Goal: Information Seeking & Learning: Learn about a topic

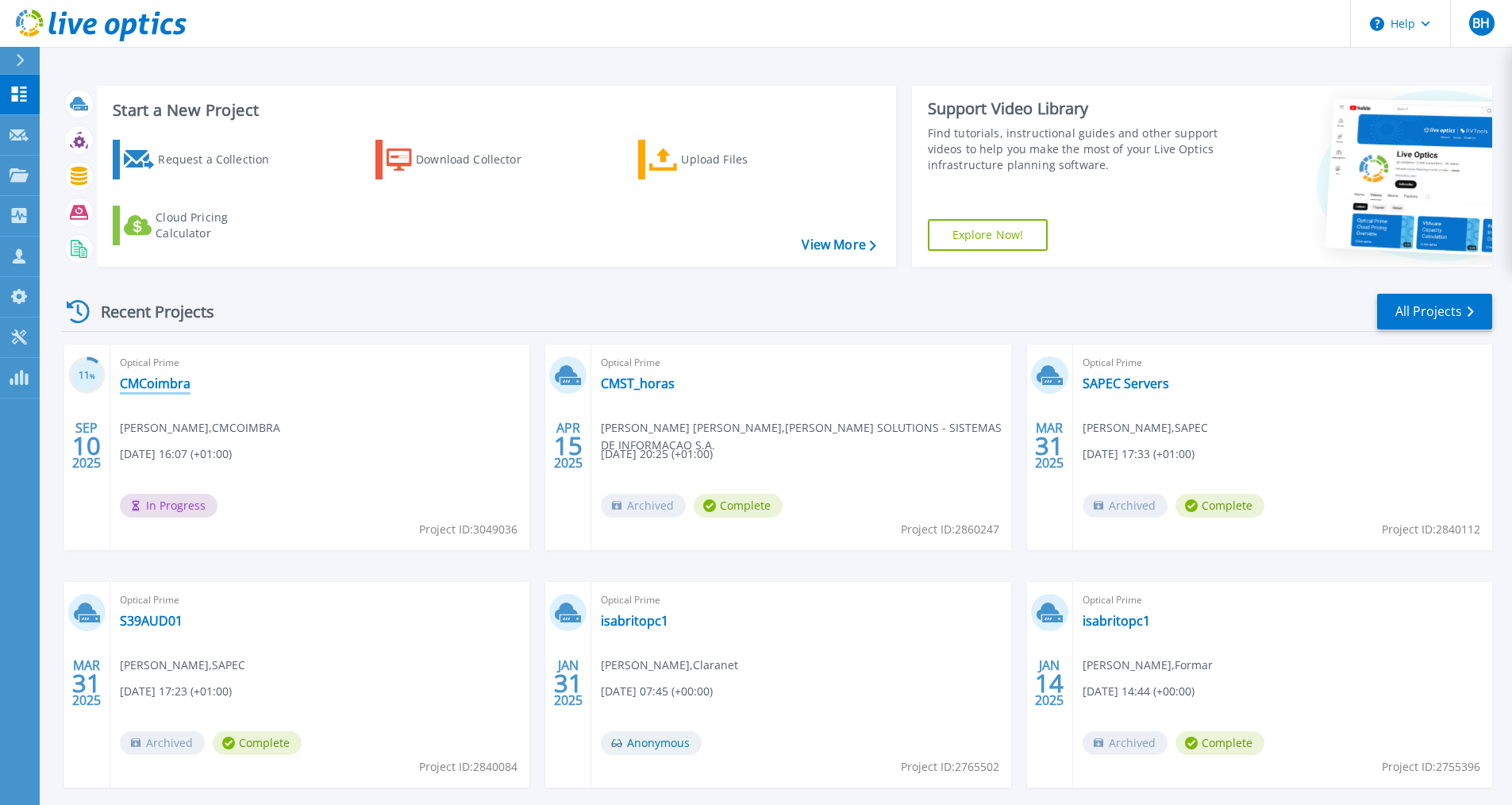
click at [154, 383] on link "CMCoimbra" at bounding box center [155, 383] width 71 height 16
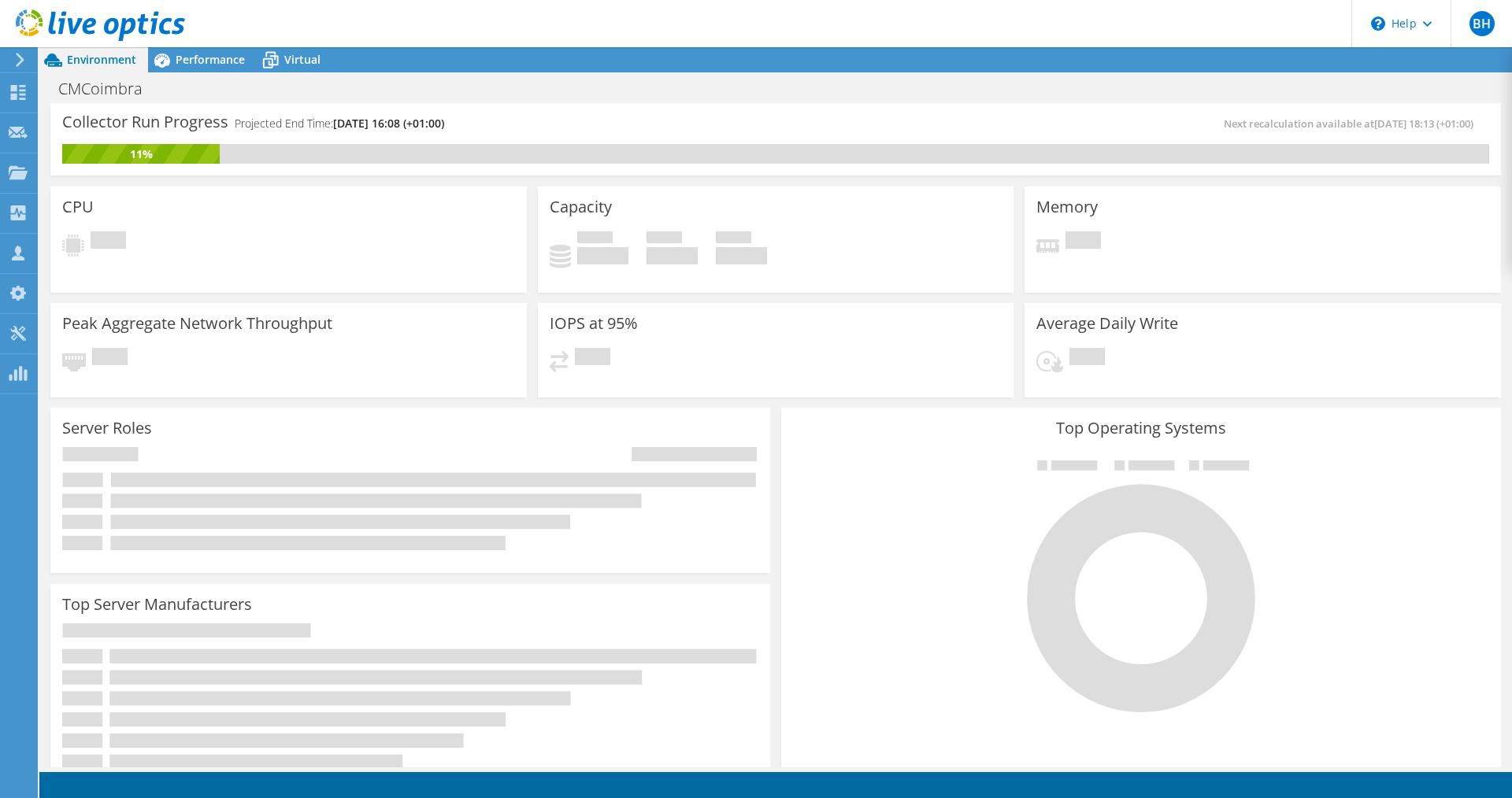
scroll to position [40, 0]
click at [170, 64] on icon at bounding box center [162, 59] width 28 height 28
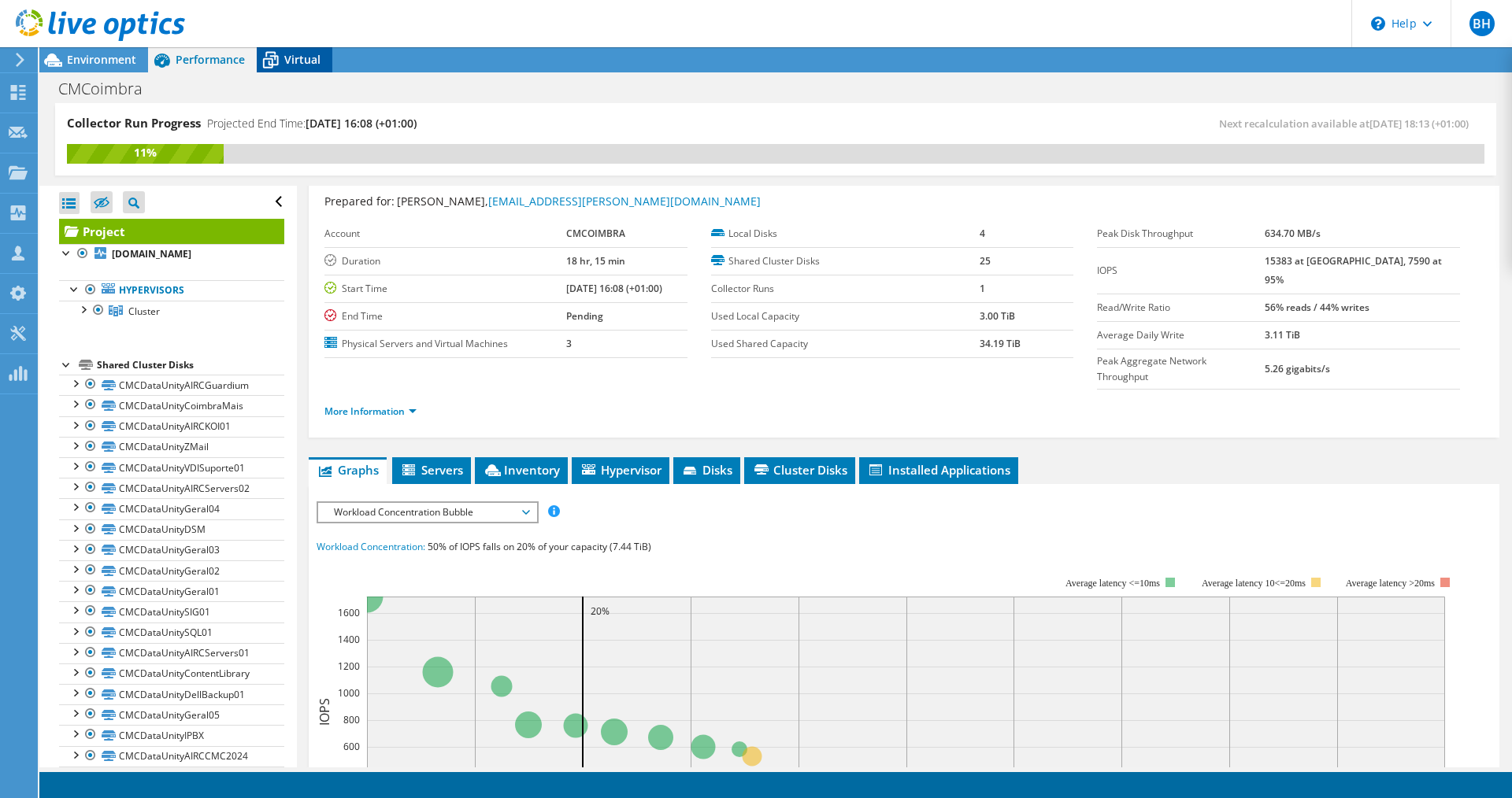
click at [281, 56] on icon at bounding box center [270, 59] width 28 height 28
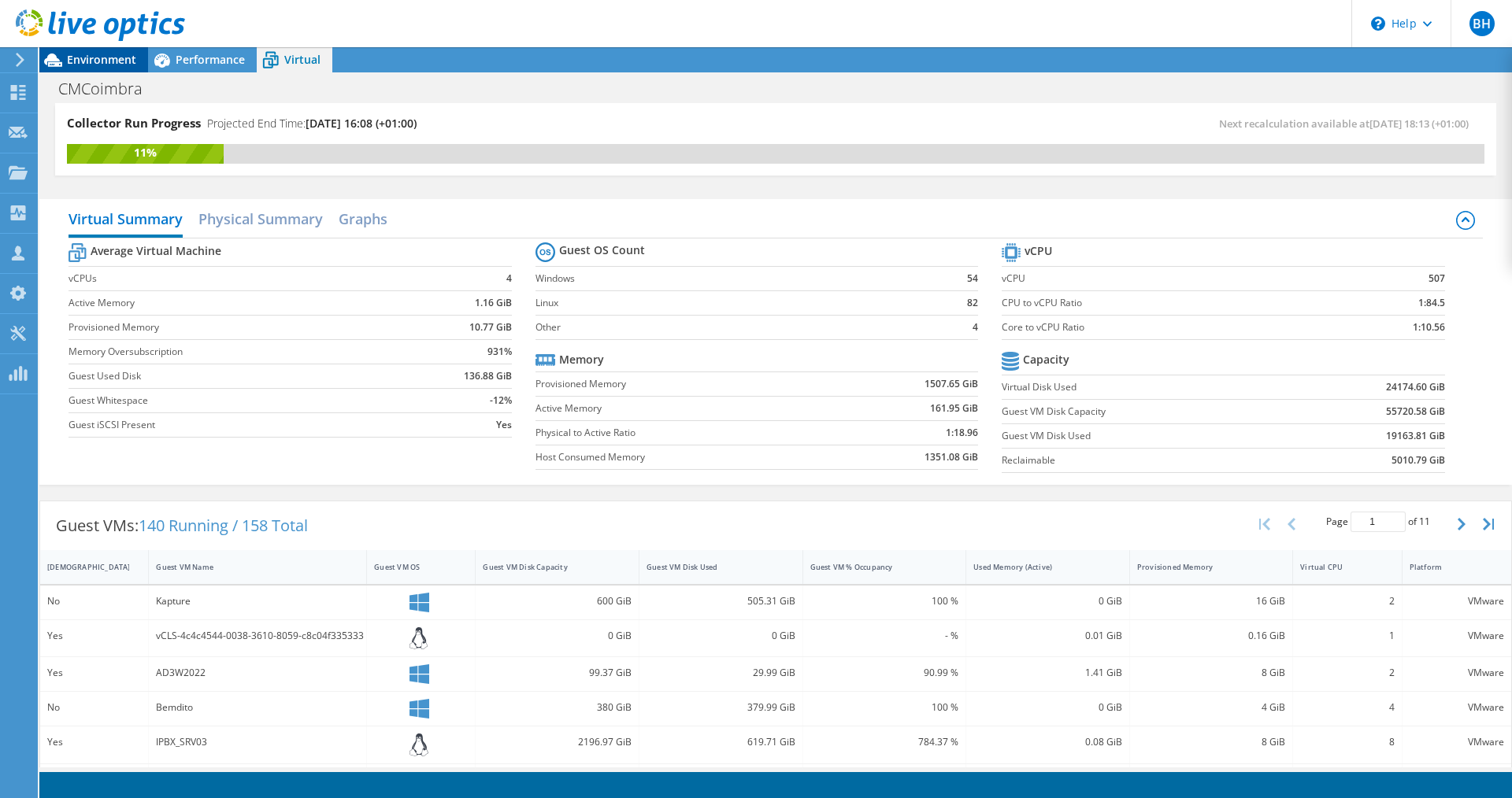
click at [109, 60] on span "Environment" at bounding box center [101, 59] width 70 height 15
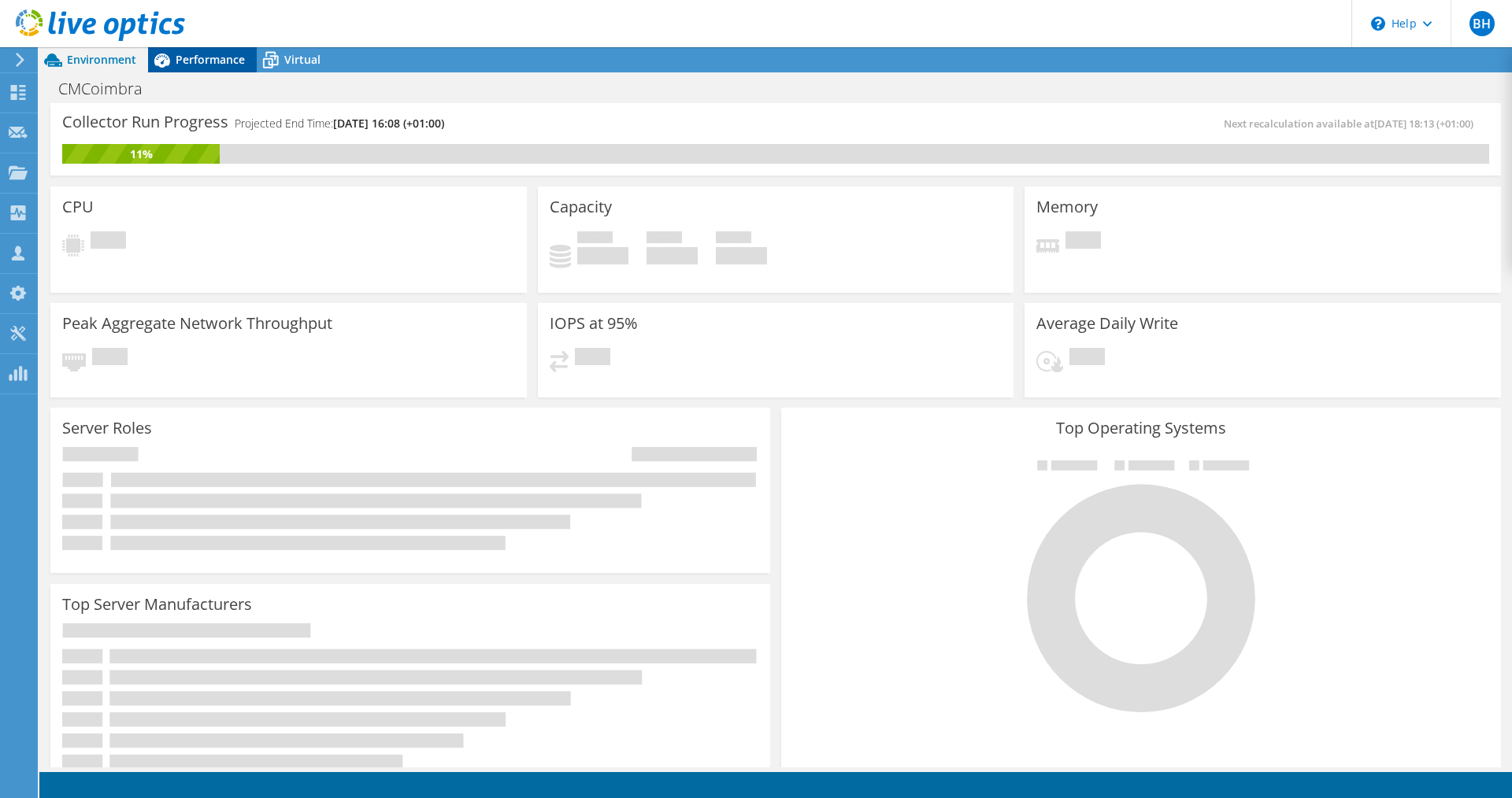
click at [213, 65] on span "Performance" at bounding box center [210, 59] width 70 height 15
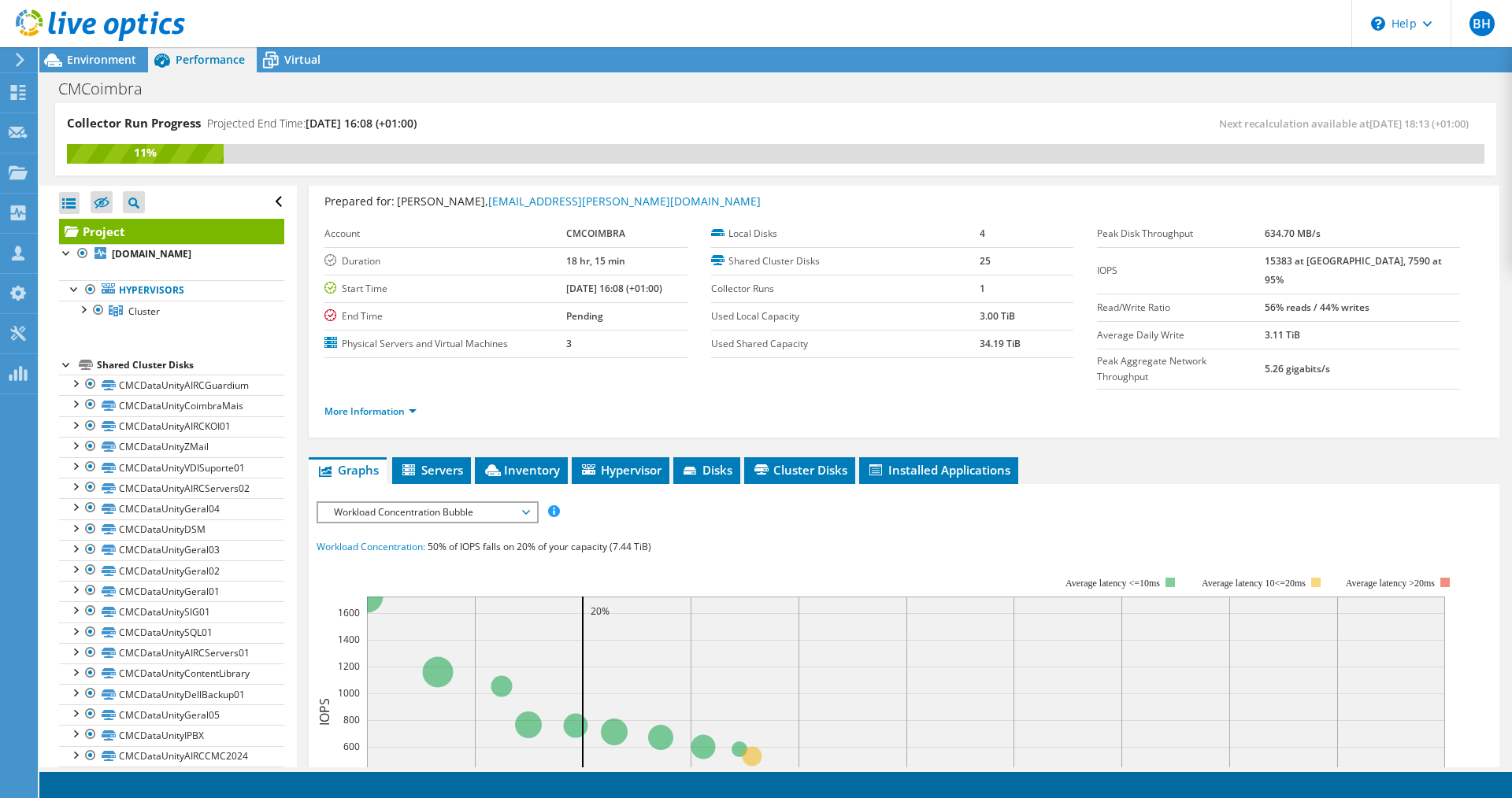
scroll to position [0, 0]
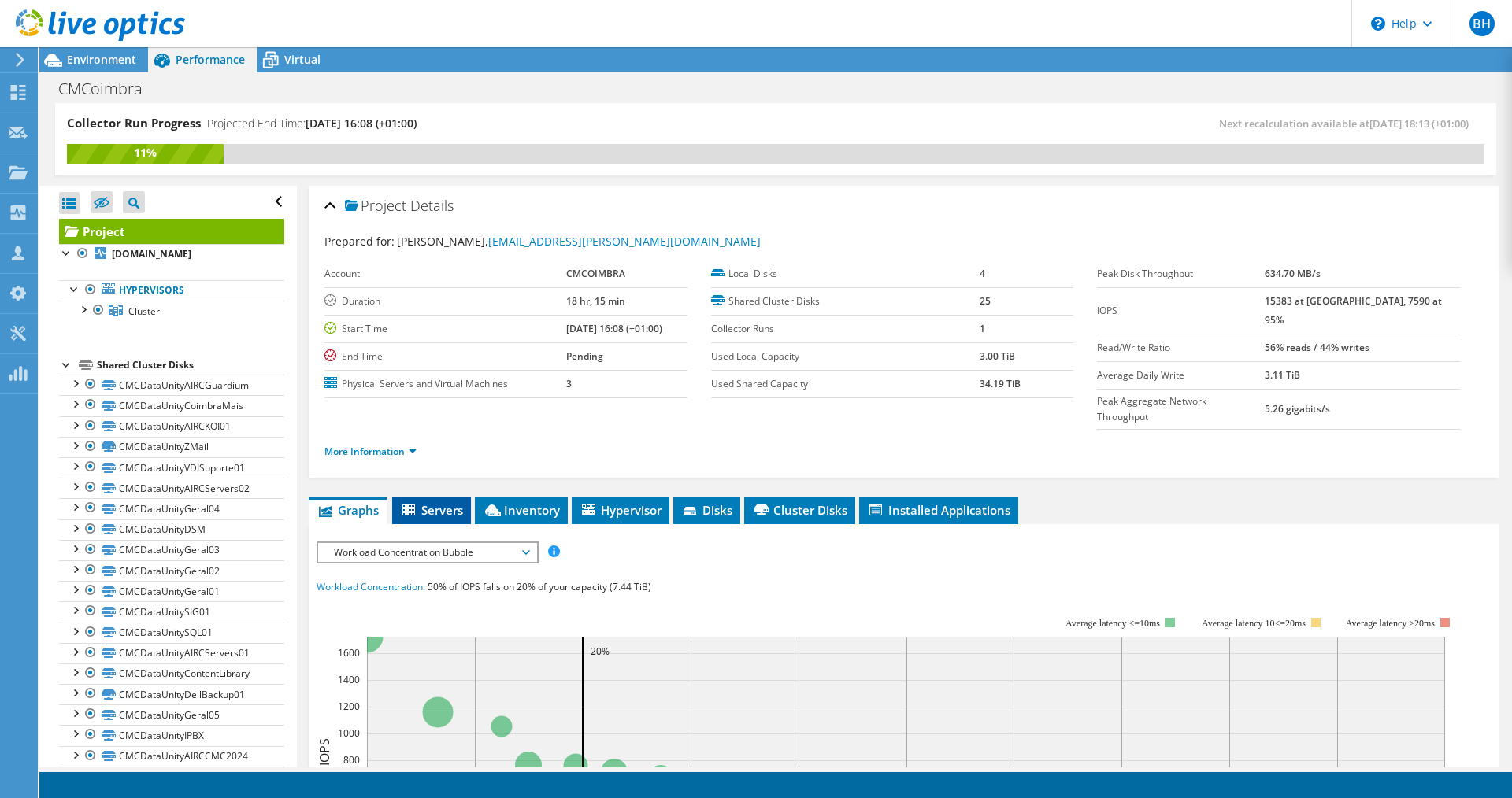
click at [439, 502] on span "Servers" at bounding box center [431, 510] width 63 height 16
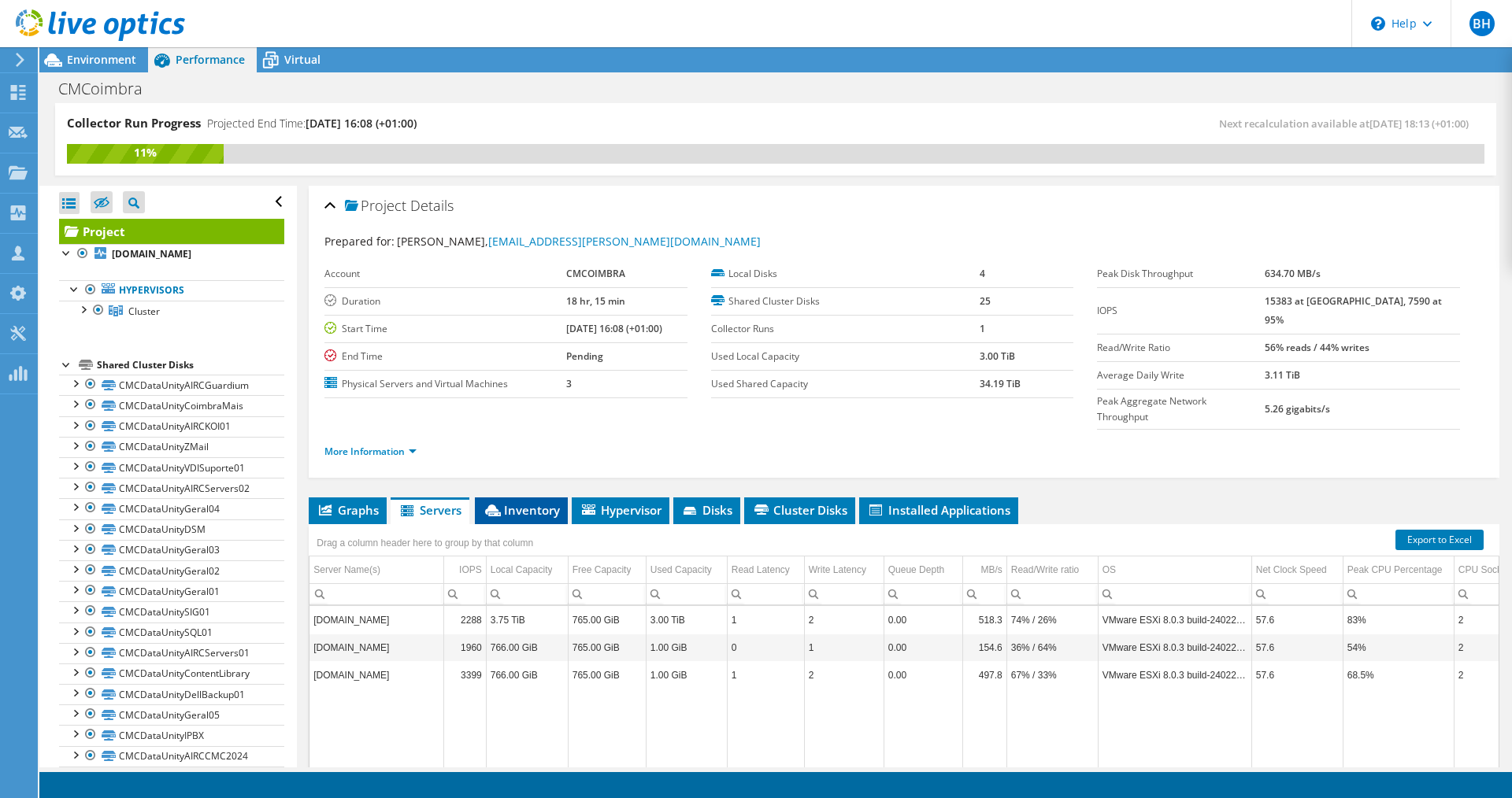
click at [538, 497] on li "Inventory" at bounding box center [521, 511] width 93 height 27
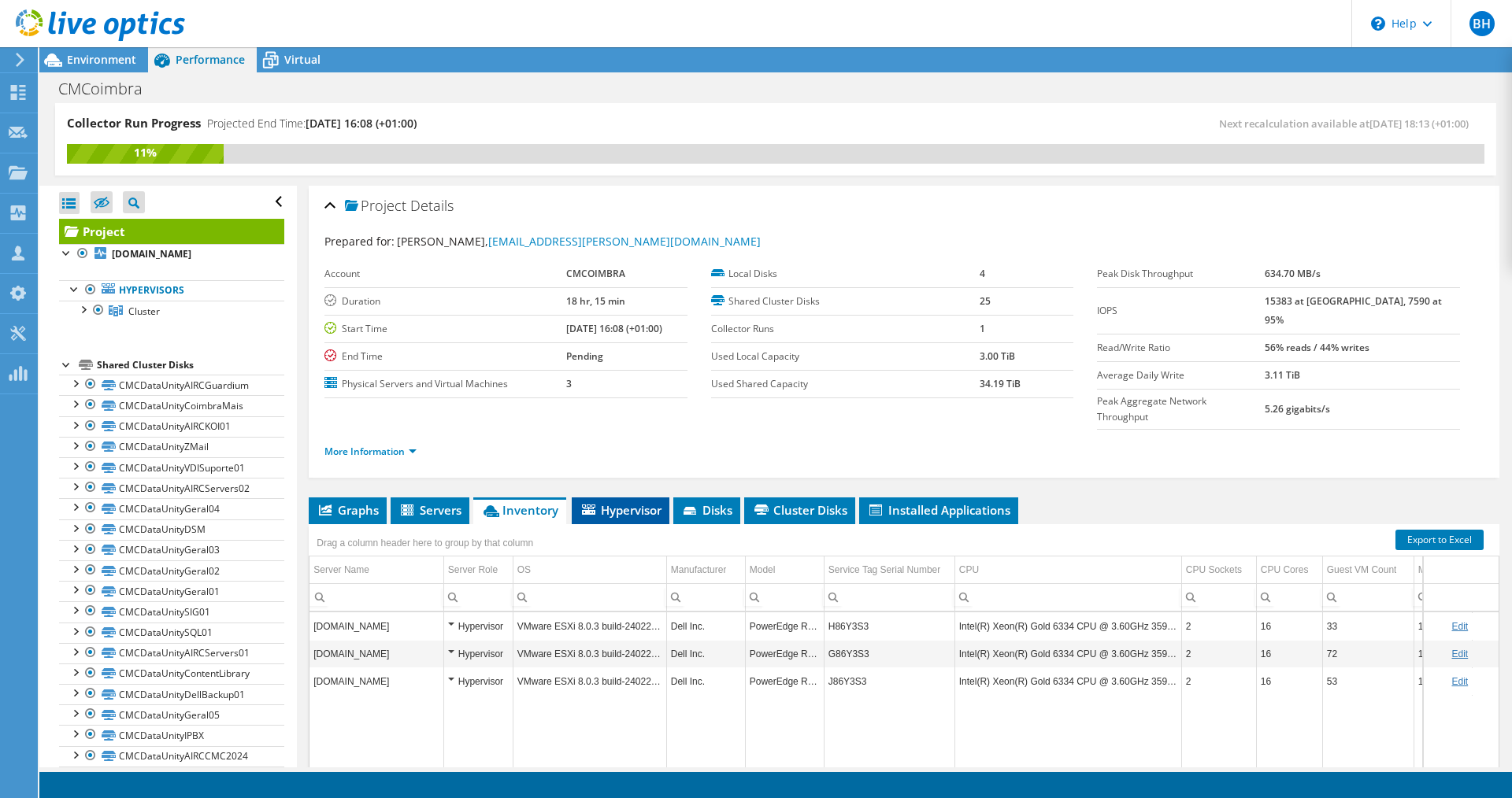
click at [648, 502] on span "Hypervisor" at bounding box center [621, 510] width 82 height 16
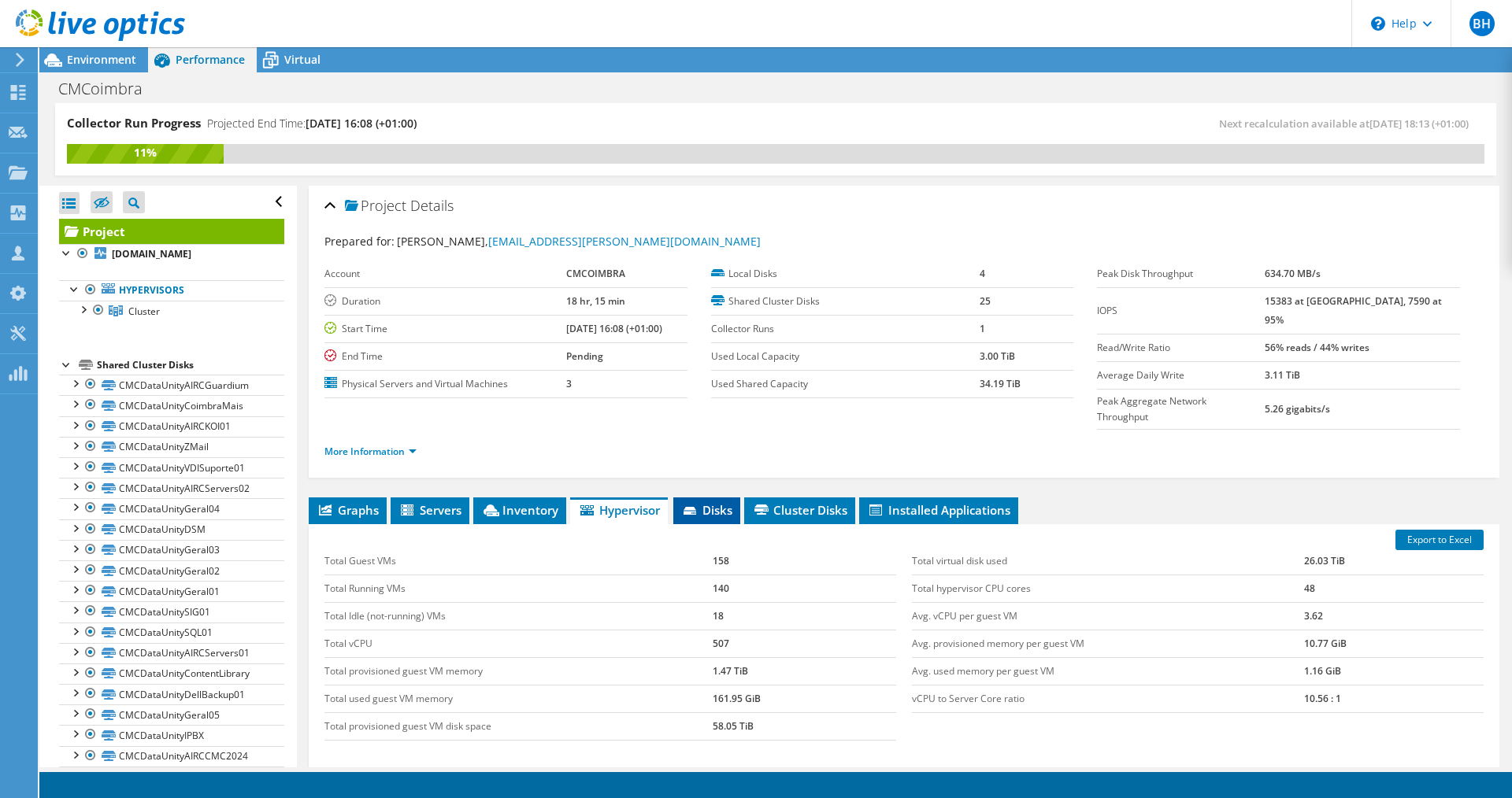
click at [720, 502] on span "Disks" at bounding box center [706, 510] width 51 height 16
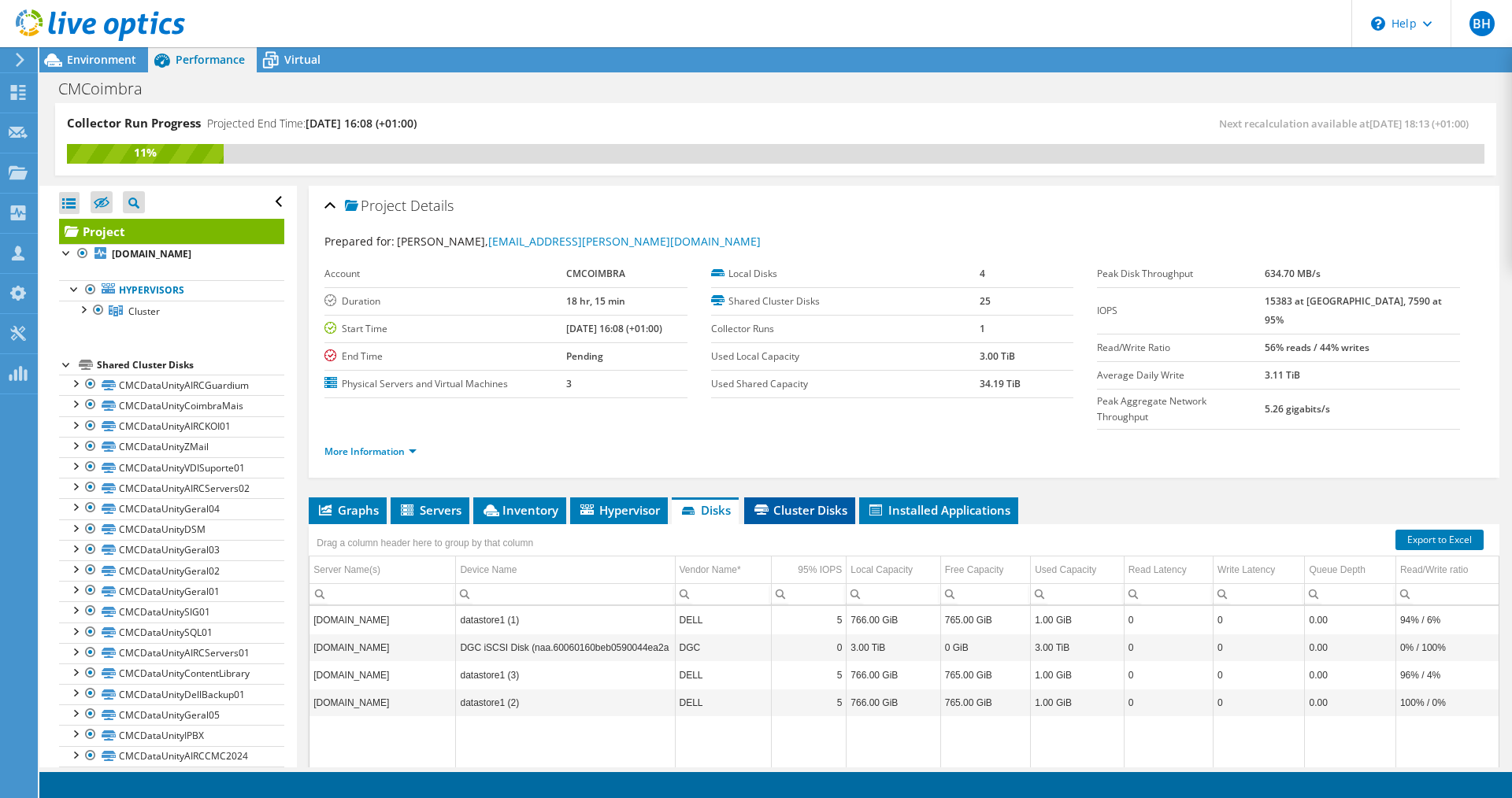
click at [797, 502] on span "Cluster Disks" at bounding box center [800, 510] width 95 height 16
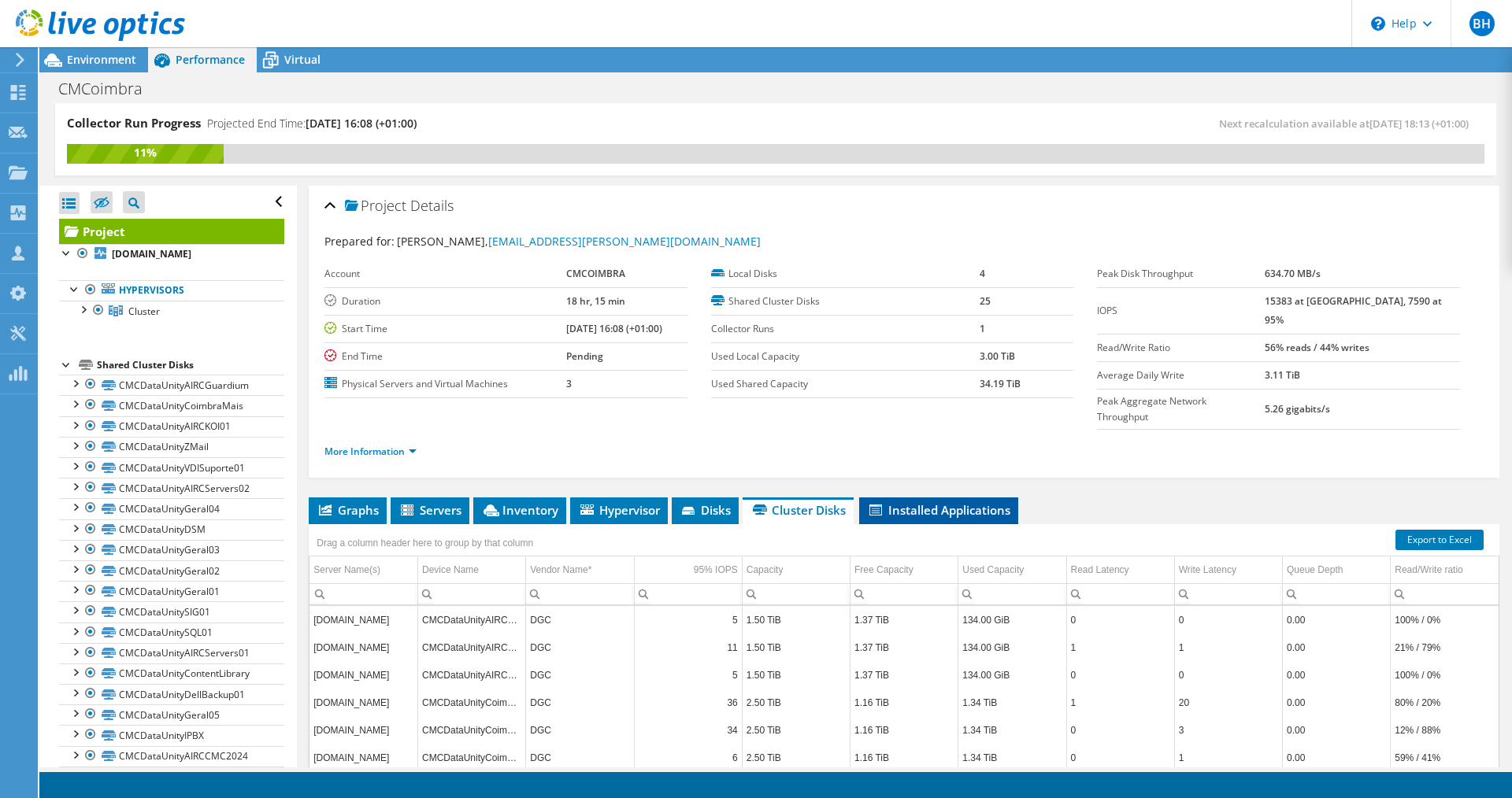
click at [900, 502] on span "Installed Applications" at bounding box center [938, 510] width 143 height 16
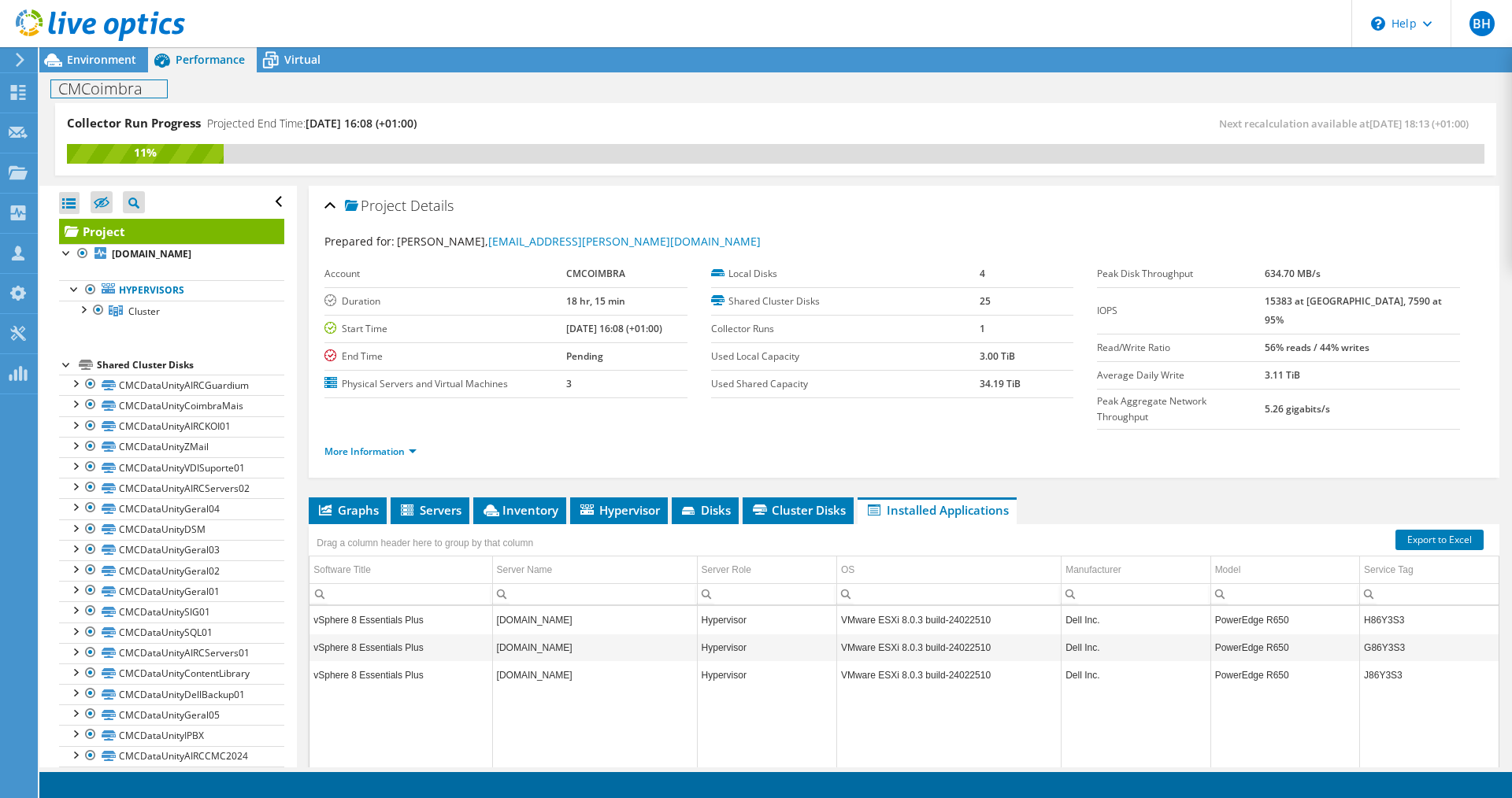
click at [95, 75] on div "CMCoimbra Print" at bounding box center [776, 88] width 1473 height 29
click at [103, 61] on span "Environment" at bounding box center [101, 59] width 70 height 15
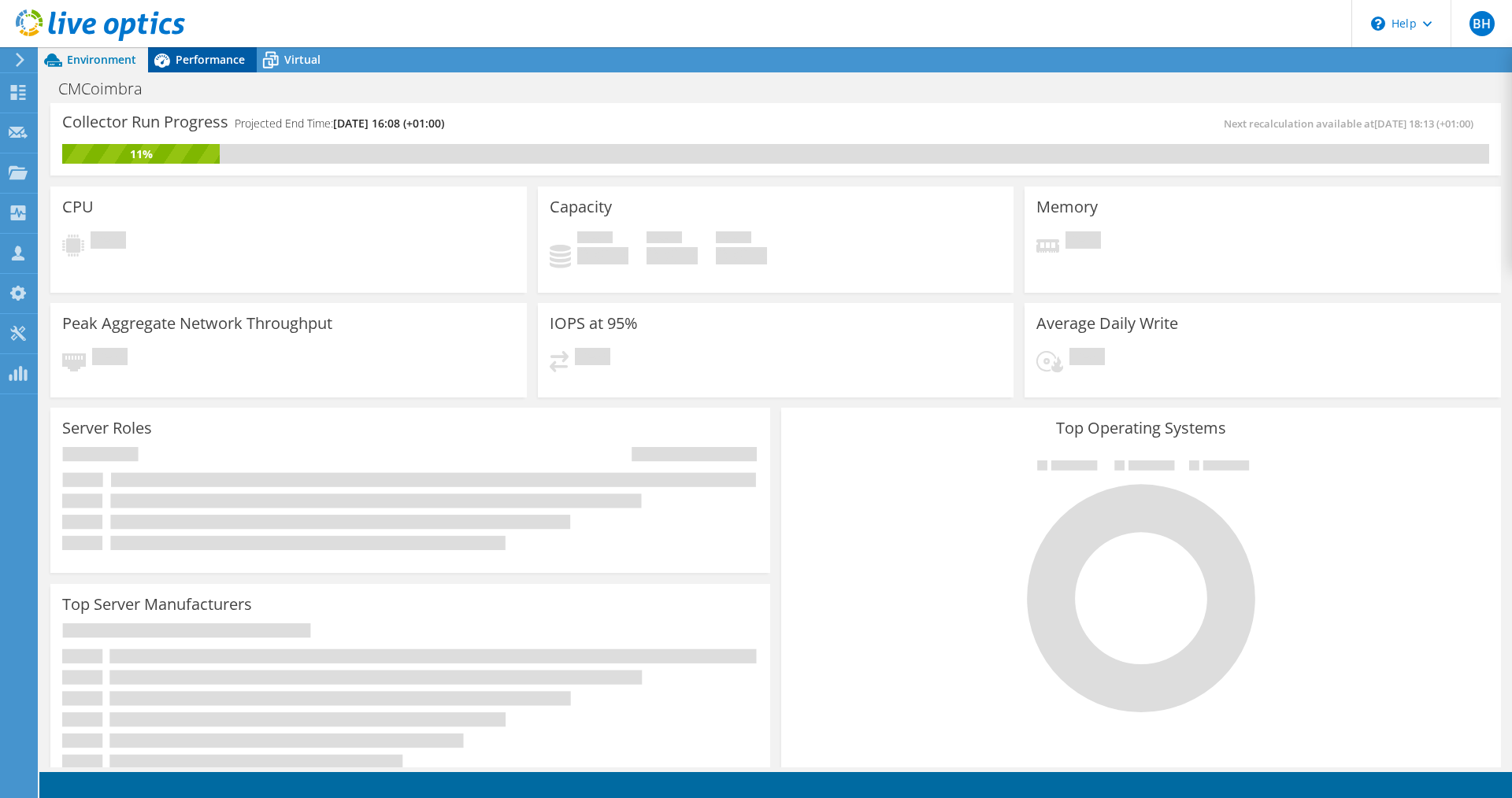
click at [224, 64] on span "Performance" at bounding box center [210, 59] width 70 height 15
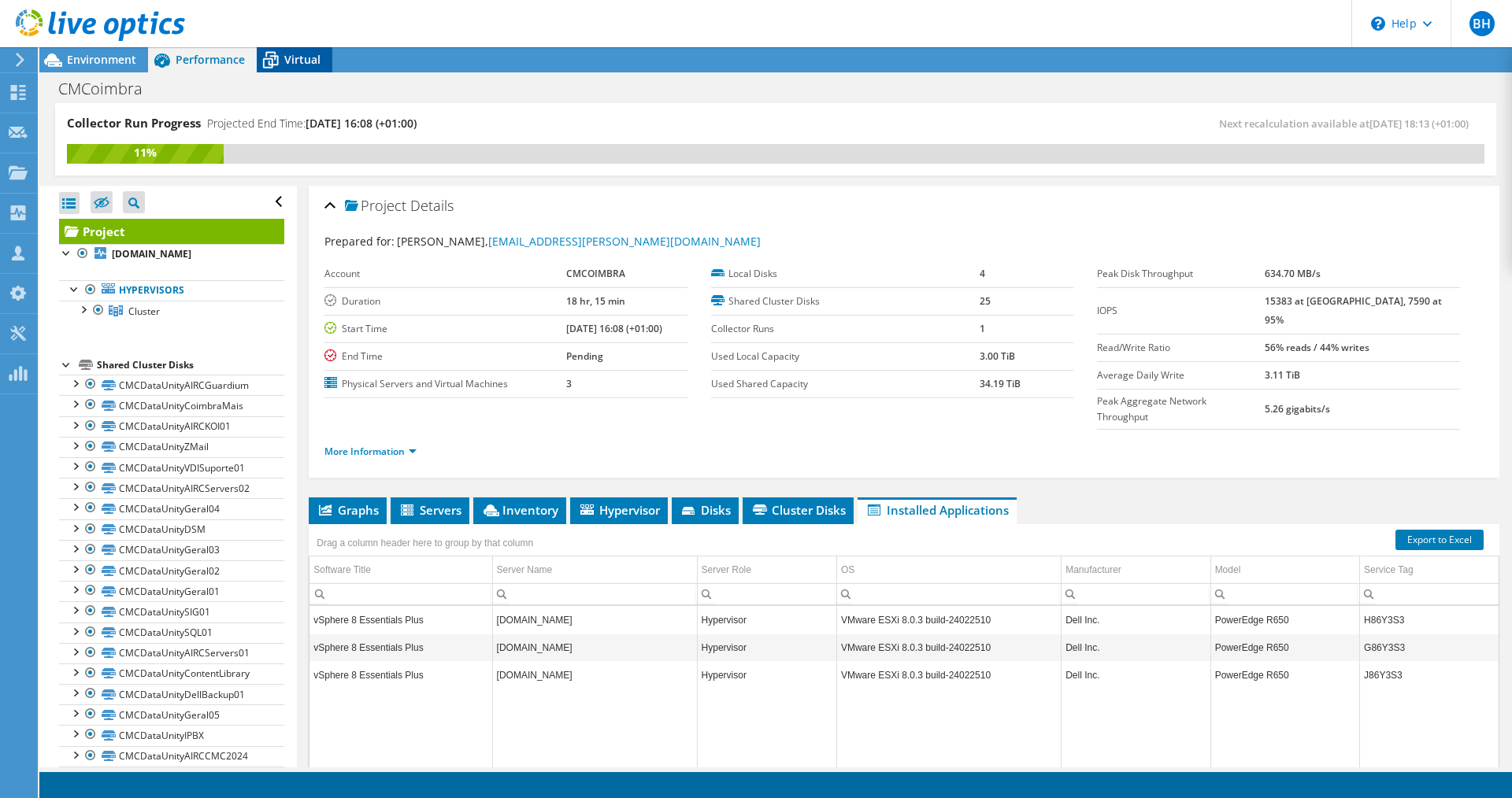
click at [293, 67] on div "Virtual" at bounding box center [294, 59] width 75 height 25
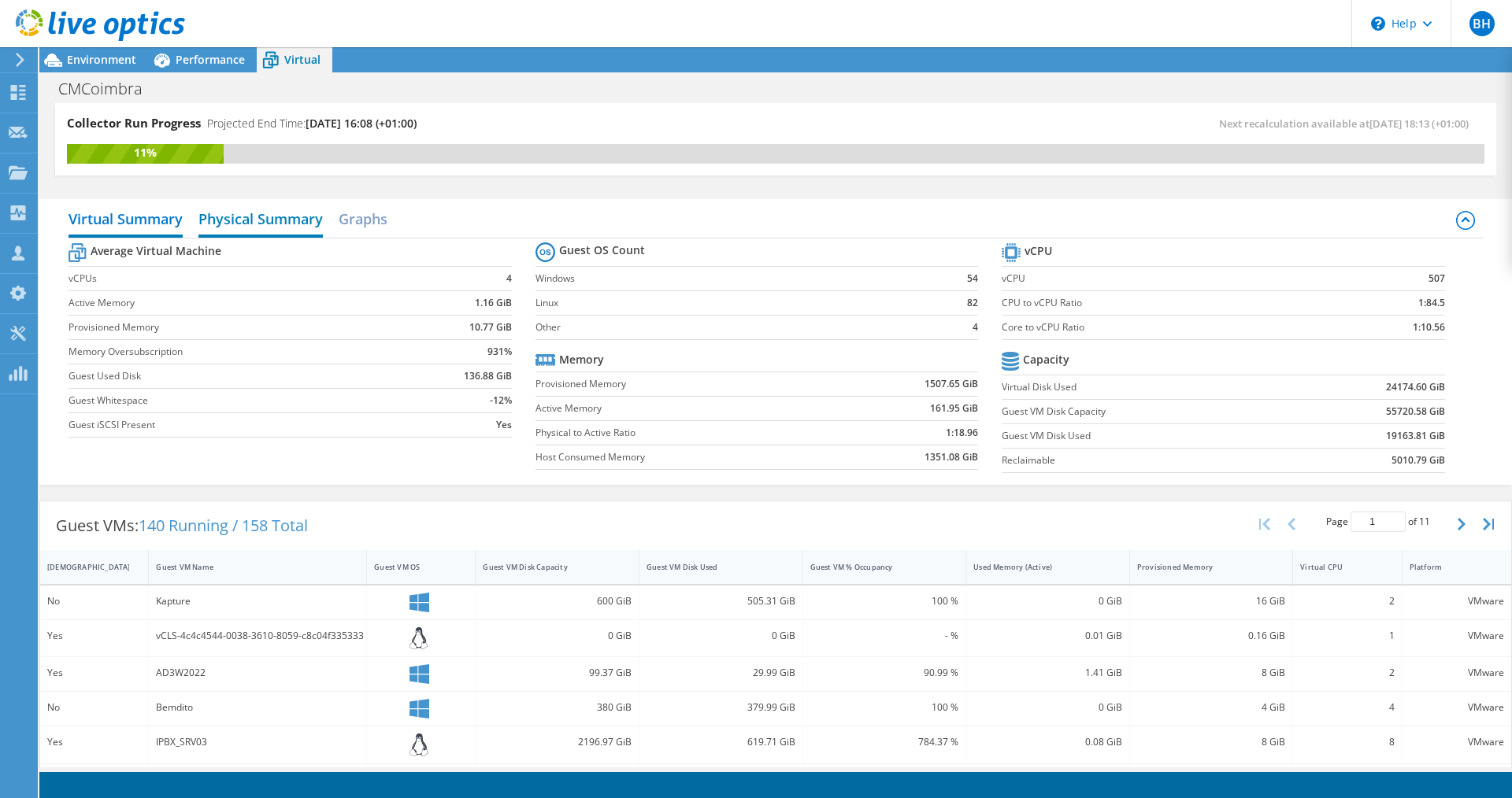
click at [285, 226] on h2 "Physical Summary" at bounding box center [261, 220] width 125 height 34
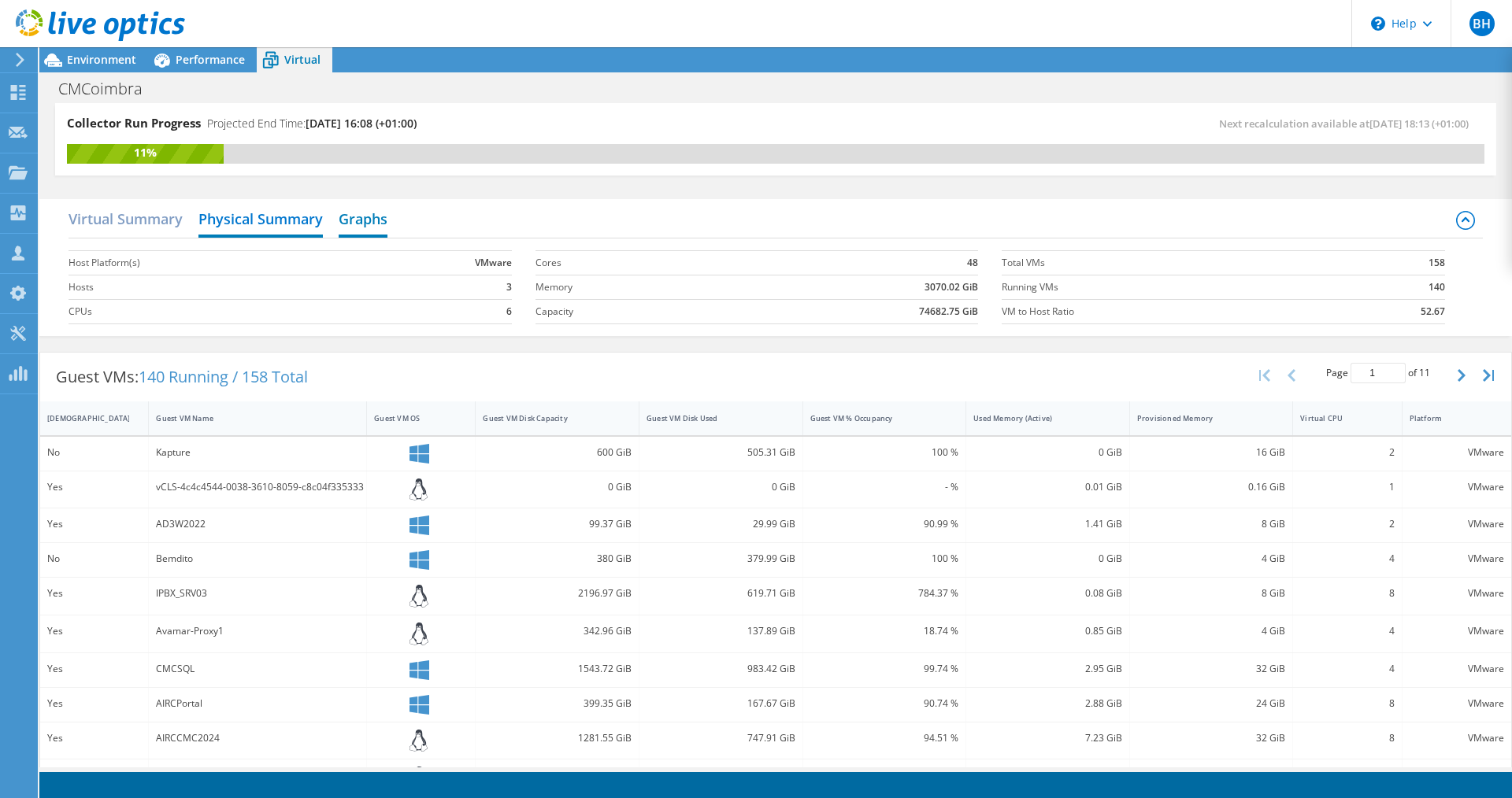
click at [366, 229] on h2 "Graphs" at bounding box center [363, 220] width 49 height 34
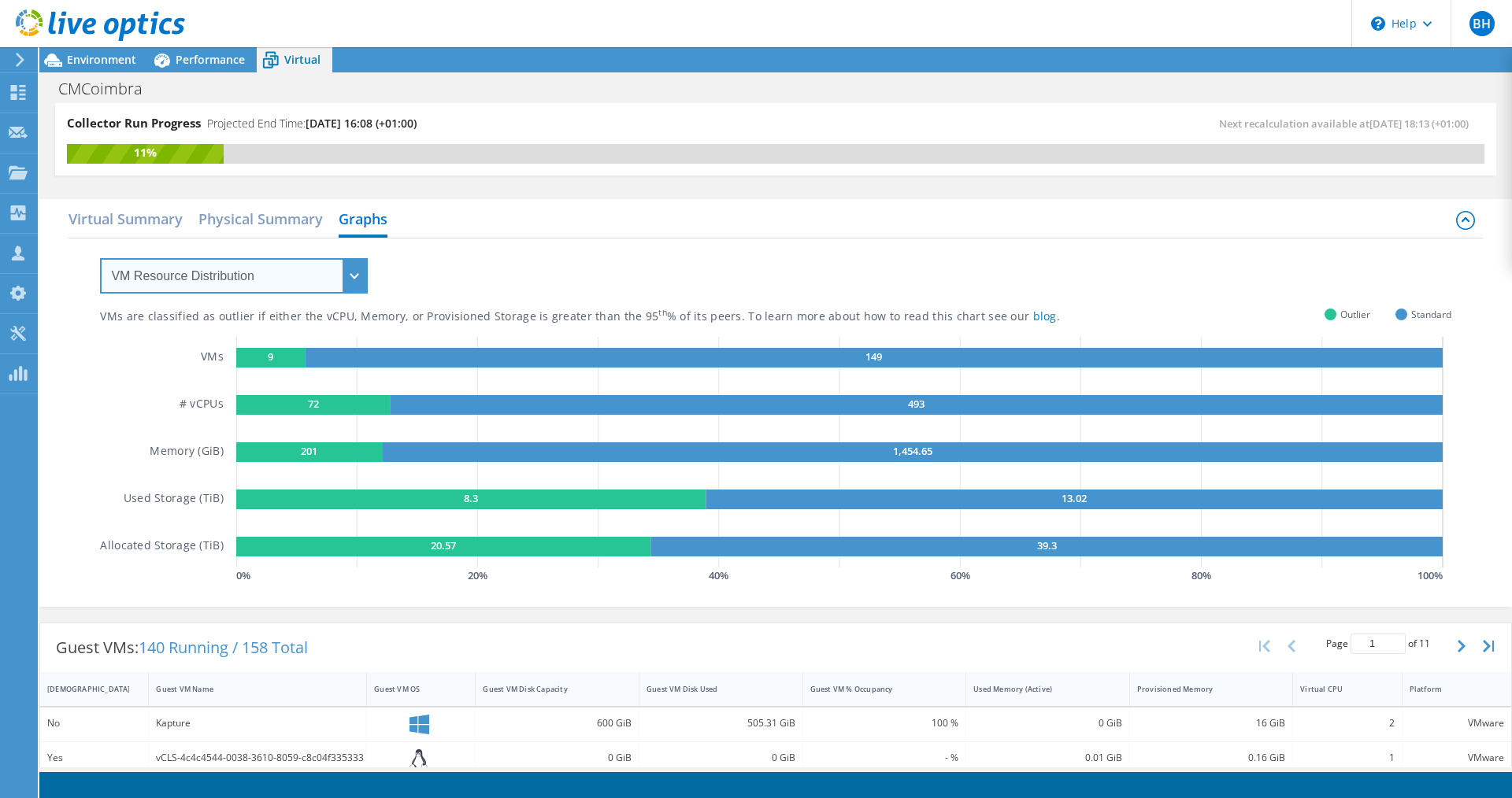
click at [310, 273] on select "VM Resource Distribution Provisioning Contrast Over Provisioning" at bounding box center [234, 275] width 268 height 35
select select "Over Provisioning"
click at [100, 258] on select "VM Resource Distribution Provisioning Contrast Over Provisioning" at bounding box center [234, 275] width 268 height 35
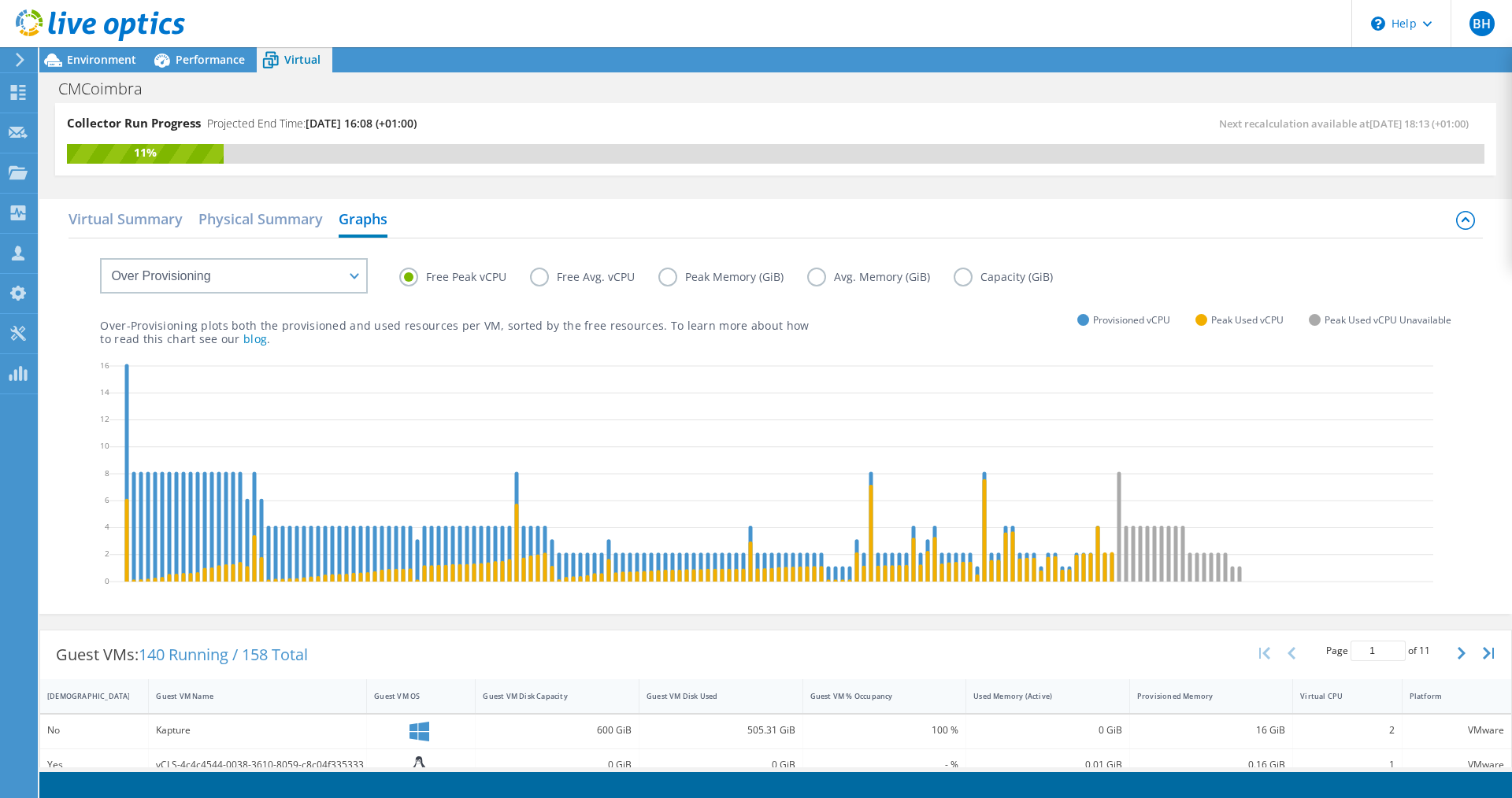
click at [669, 282] on label "Peak Memory (GiB)" at bounding box center [733, 277] width 149 height 19
click at [0, 0] on input "Peak Memory (GiB)" at bounding box center [0, 0] width 0 height 0
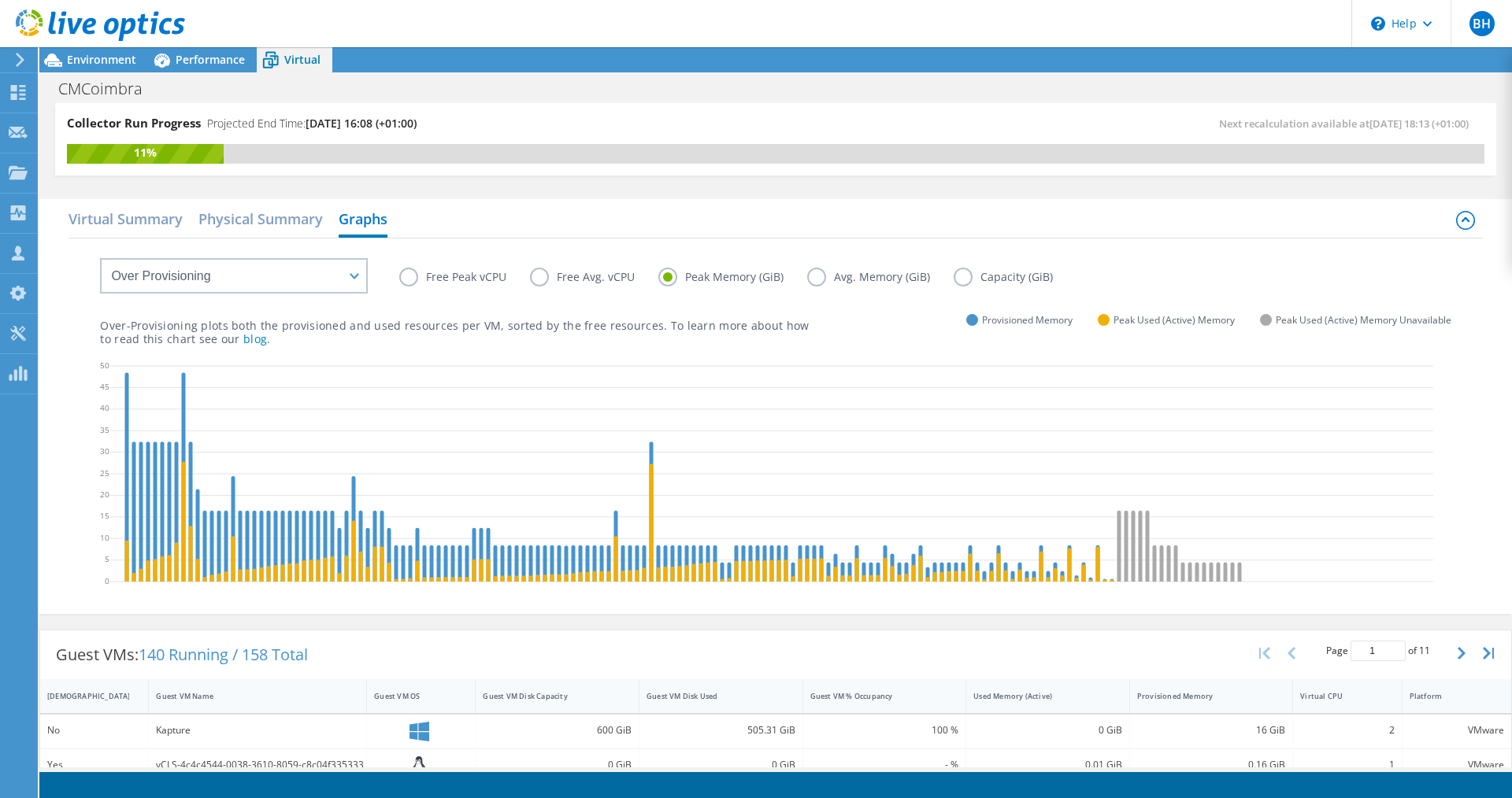
click at [404, 278] on label "Free Peak vCPU" at bounding box center [465, 277] width 131 height 19
click at [0, 0] on input "Free Peak vCPU" at bounding box center [0, 0] width 0 height 0
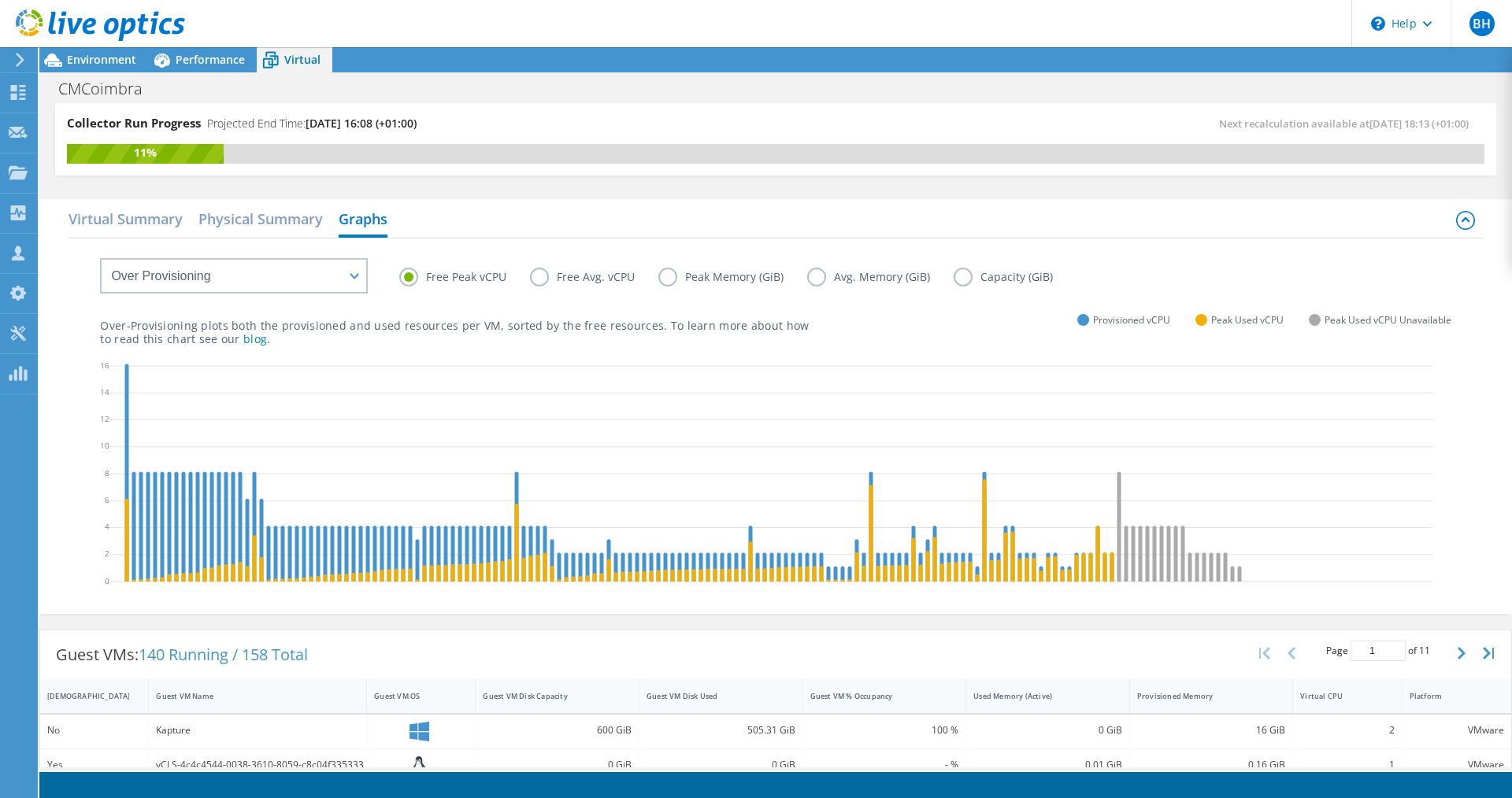
click at [964, 273] on label "Capacity (GiB)" at bounding box center [1014, 277] width 123 height 19
click at [0, 0] on input "Capacity (GiB)" at bounding box center [0, 0] width 0 height 0
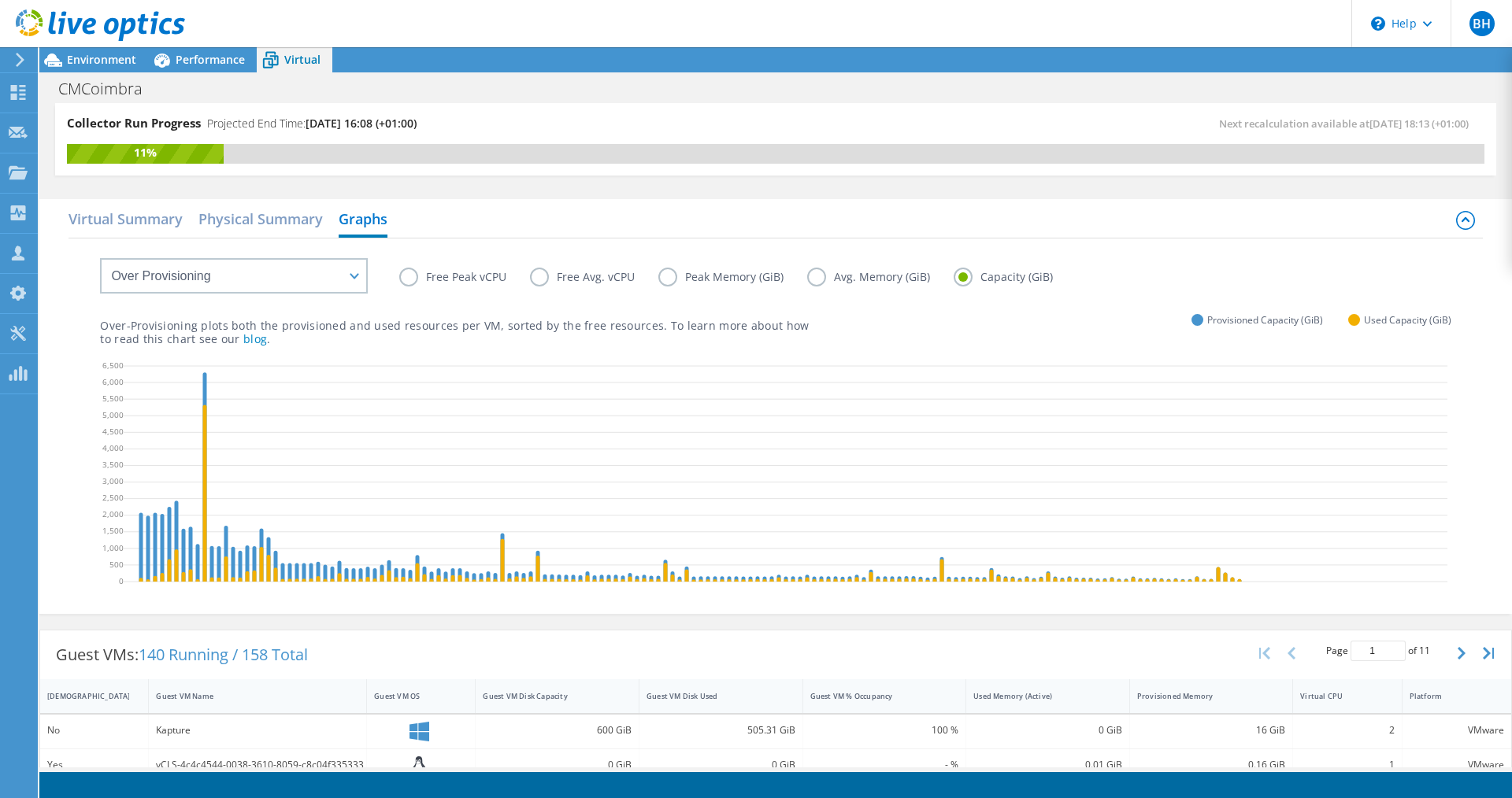
click at [814, 276] on label "Avg. Memory (GiB)" at bounding box center [880, 277] width 147 height 19
click at [0, 0] on input "Avg. Memory (GiB)" at bounding box center [0, 0] width 0 height 0
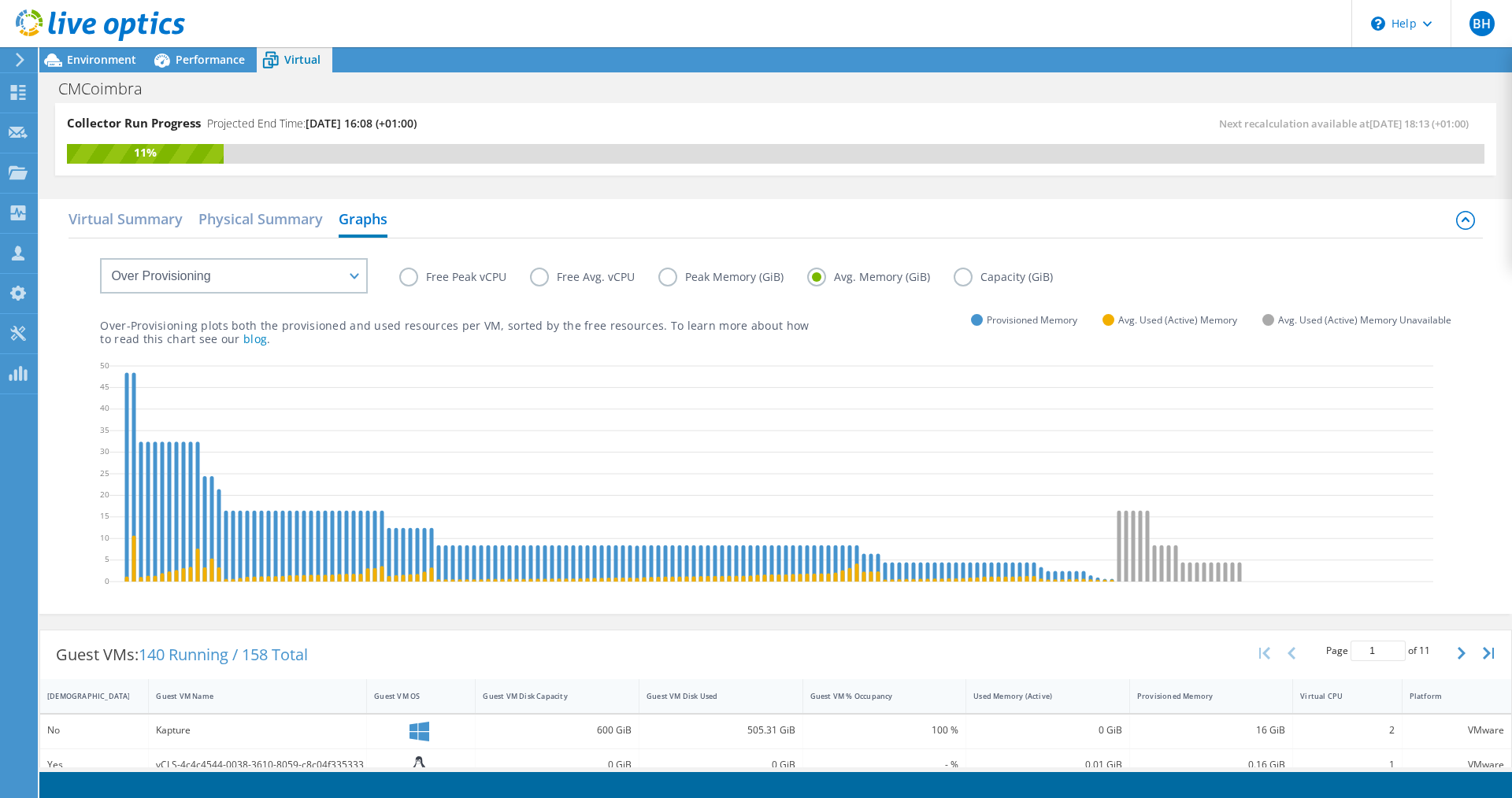
click at [677, 281] on label "Peak Memory (GiB)" at bounding box center [733, 277] width 149 height 19
click at [0, 0] on input "Peak Memory (GiB)" at bounding box center [0, 0] width 0 height 0
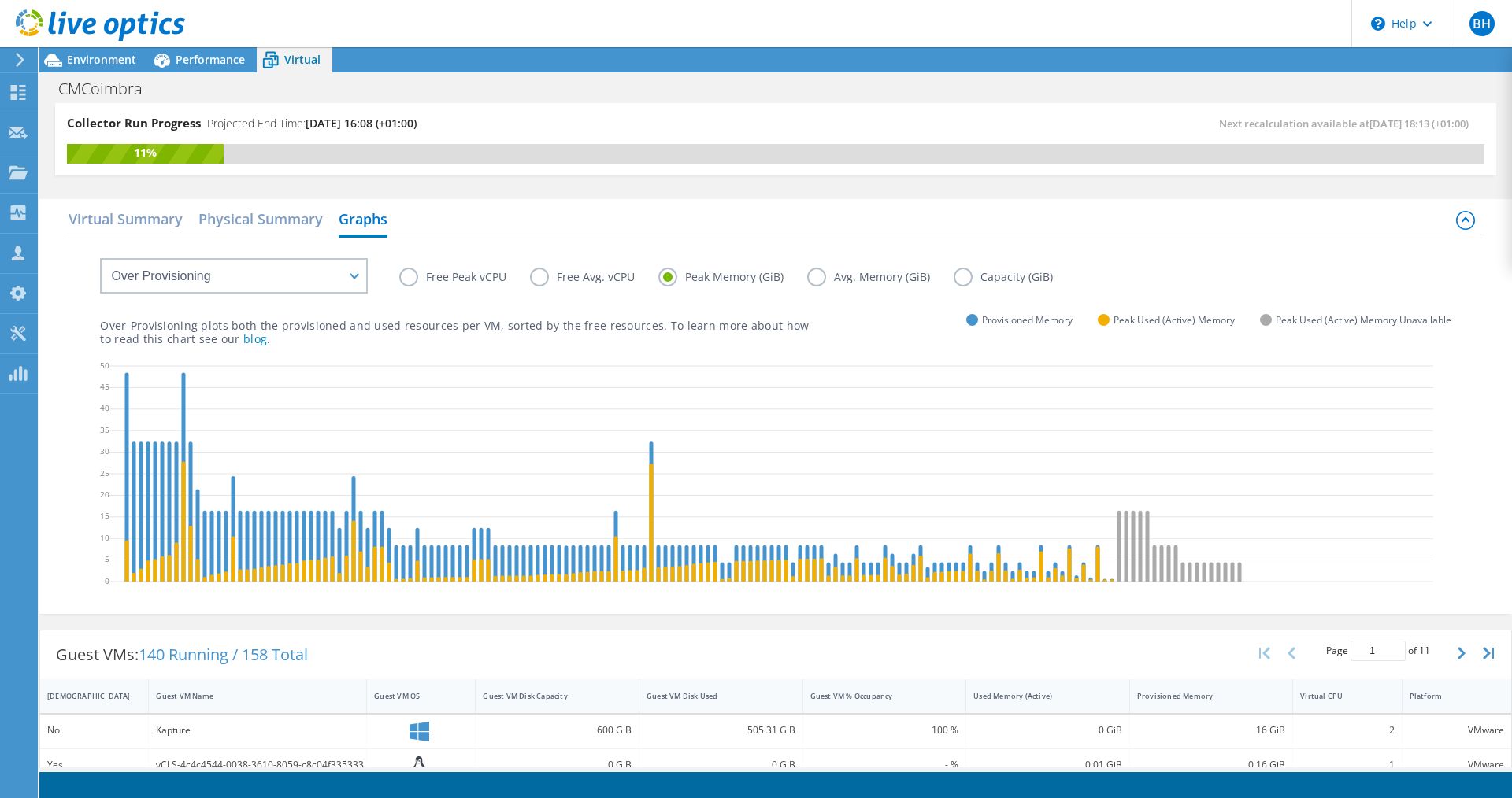
click at [411, 278] on label "Free Peak vCPU" at bounding box center [465, 277] width 131 height 19
click at [0, 0] on input "Free Peak vCPU" at bounding box center [0, 0] width 0 height 0
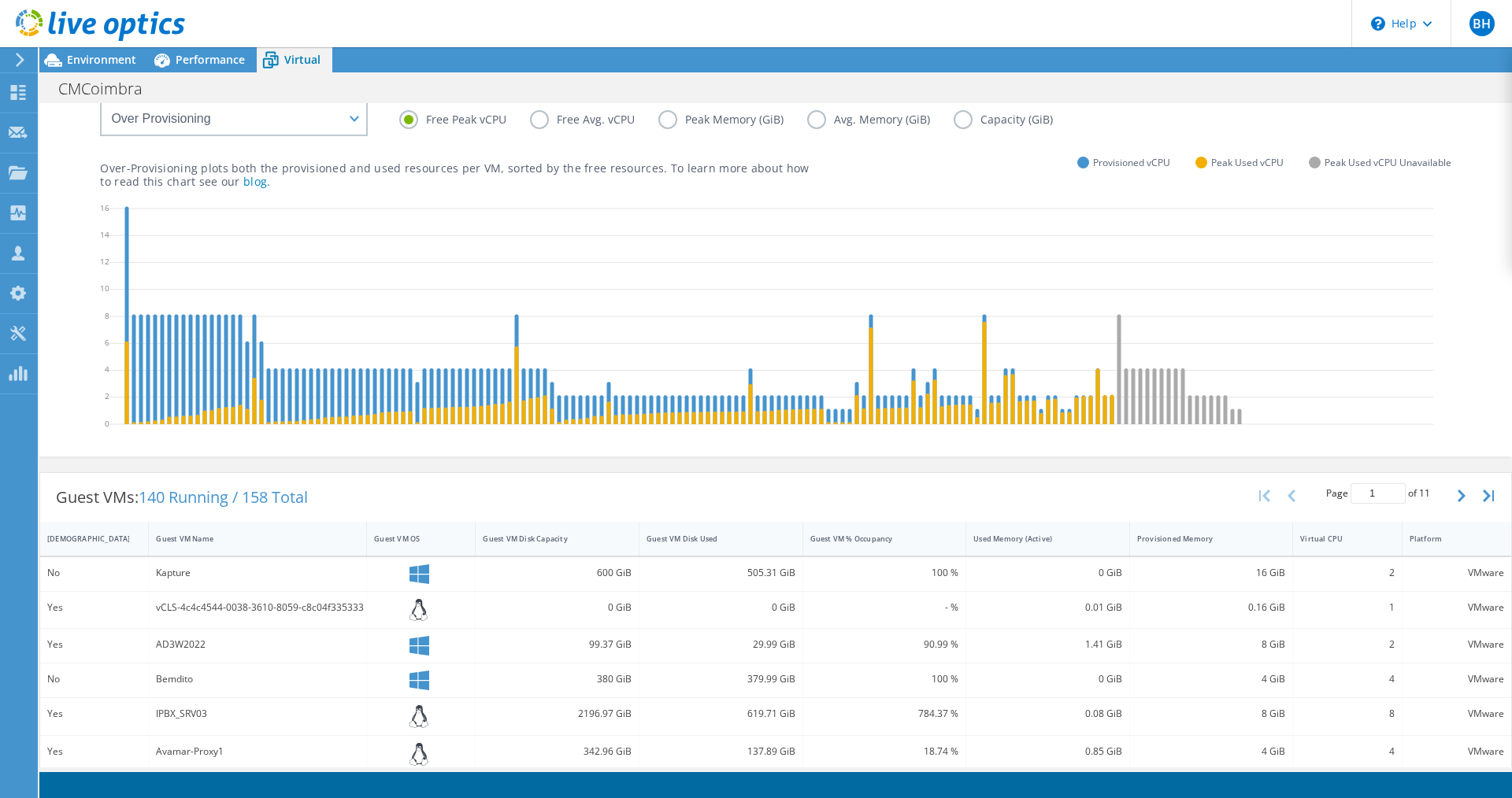
scroll to position [41, 0]
click at [1175, 539] on div "Provisioned Memory" at bounding box center [1201, 538] width 130 height 10
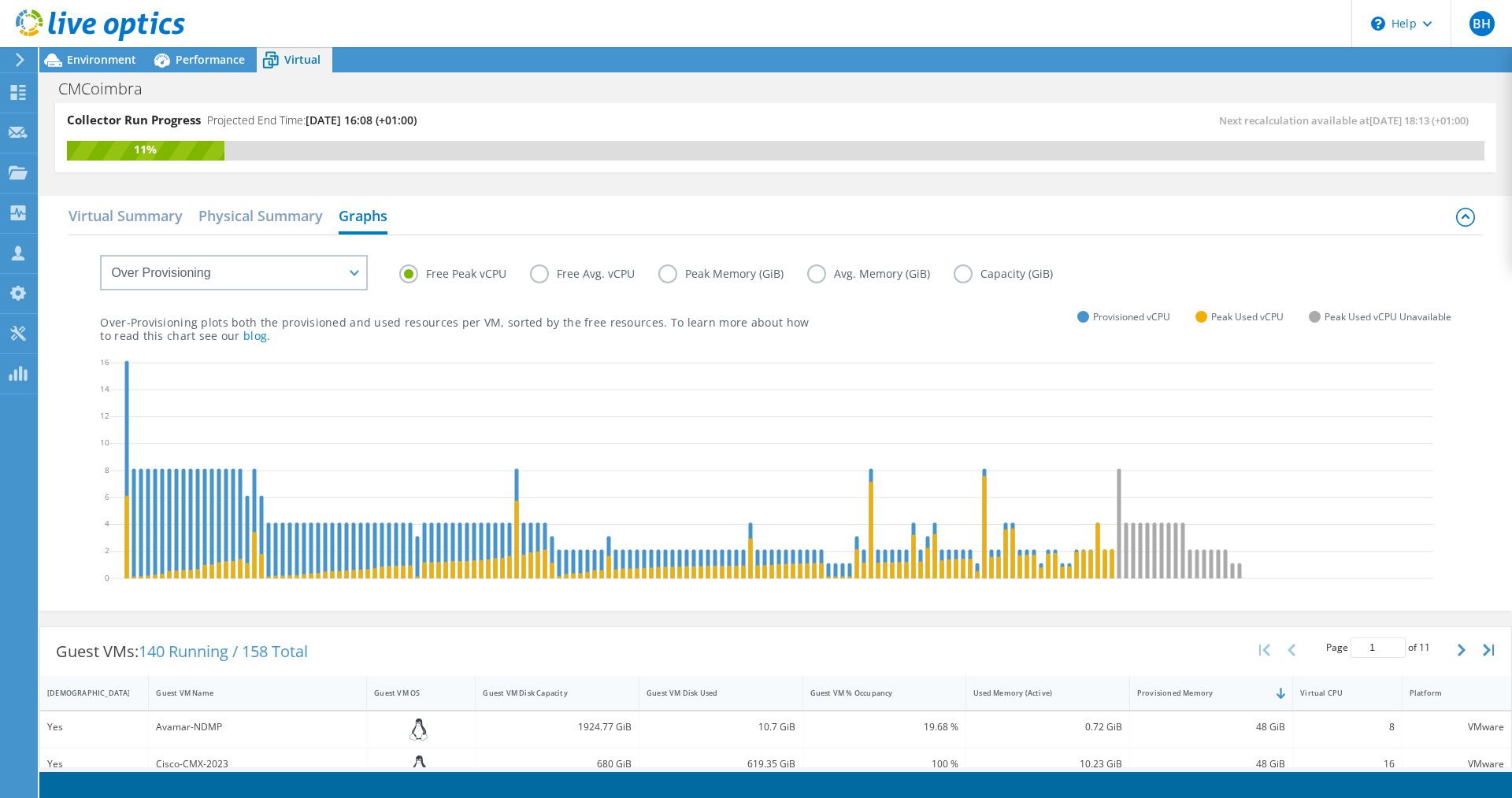
scroll to position [0, 0]
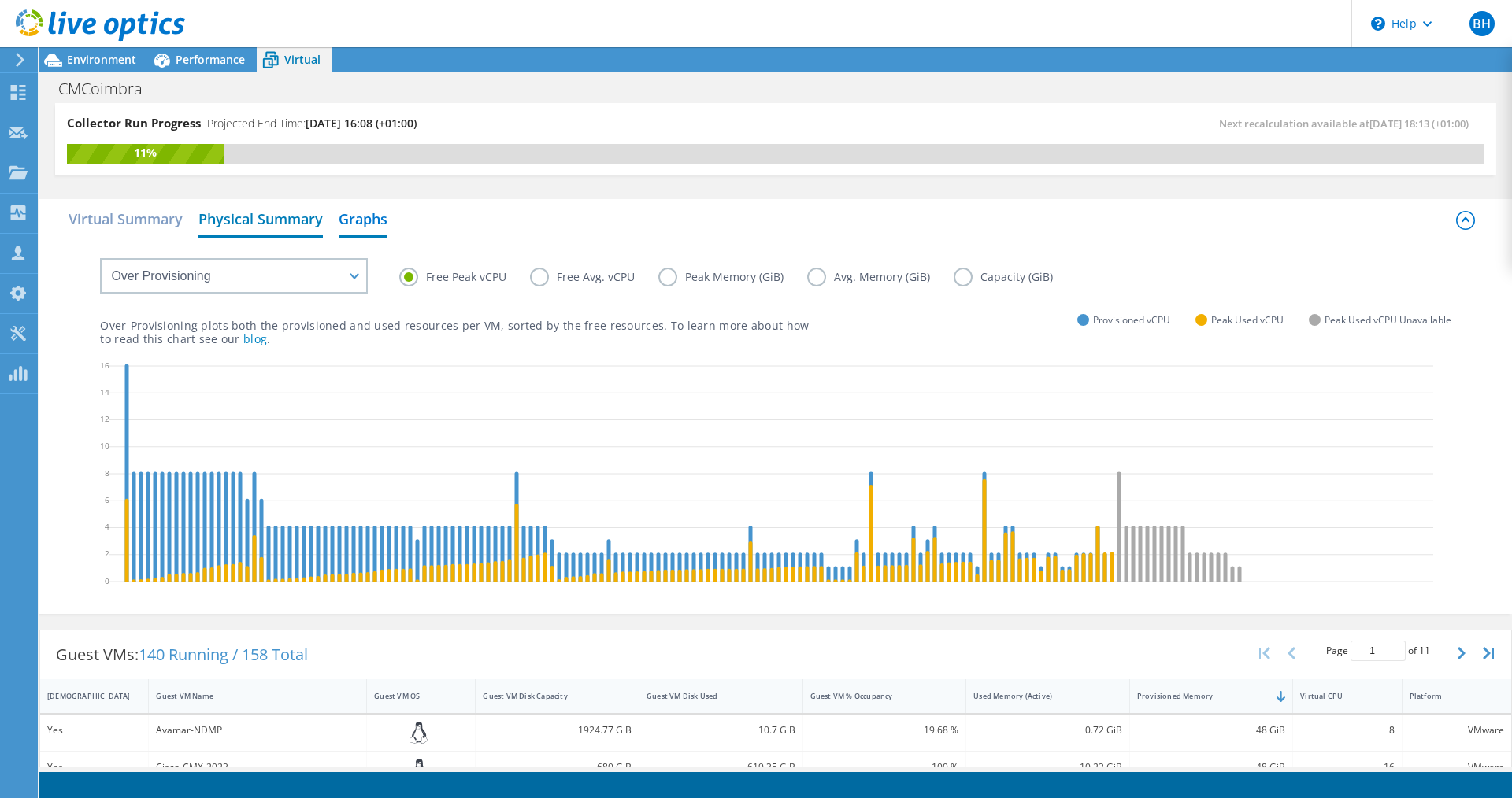
click at [286, 216] on h2 "Physical Summary" at bounding box center [261, 220] width 125 height 34
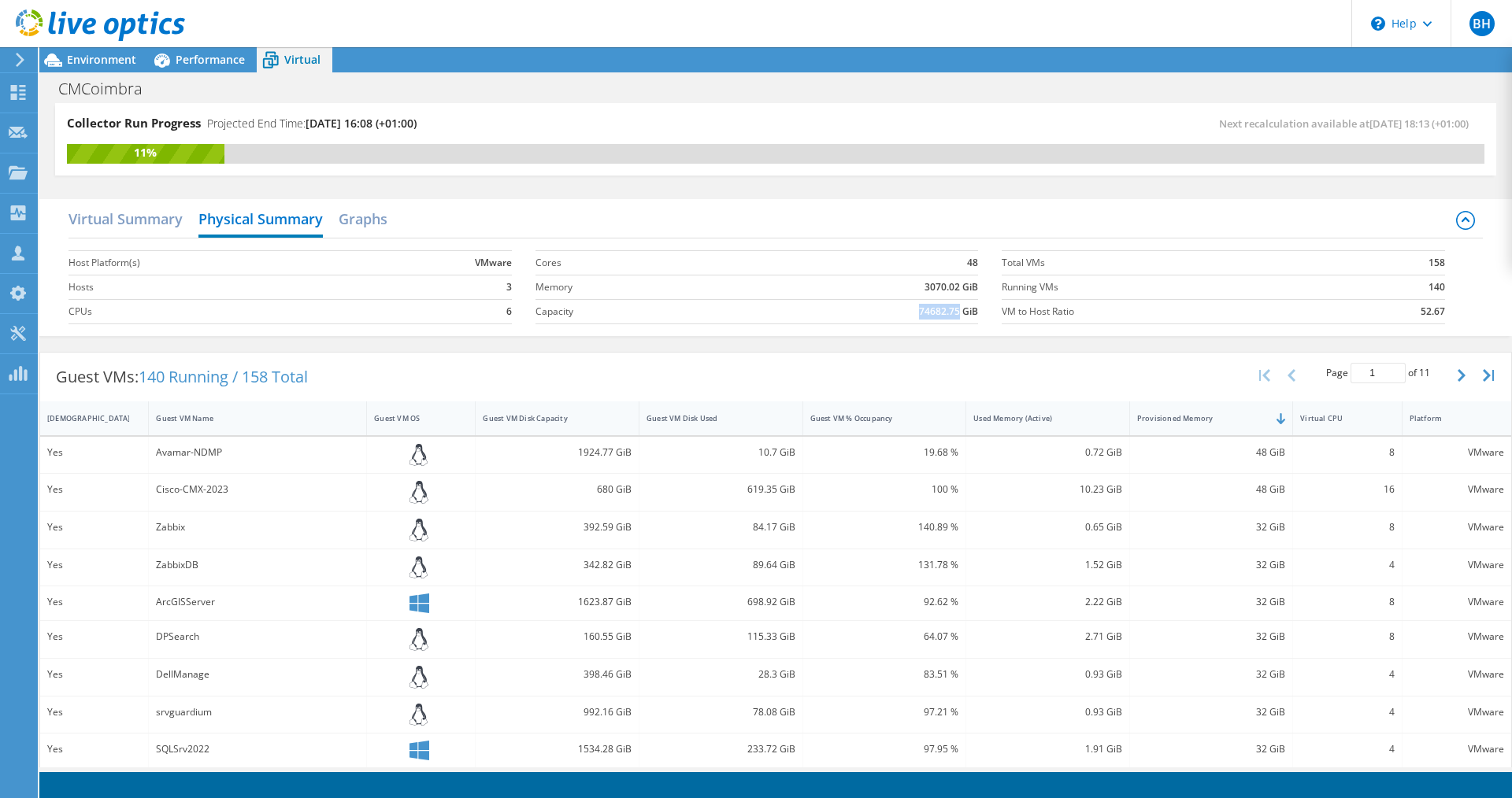
drag, startPoint x: 919, startPoint y: 311, endPoint x: 952, endPoint y: 310, distance: 33.0
click at [952, 310] on td "74682.75 GiB" at bounding box center [854, 311] width 250 height 24
click at [373, 213] on h2 "Graphs" at bounding box center [363, 220] width 49 height 34
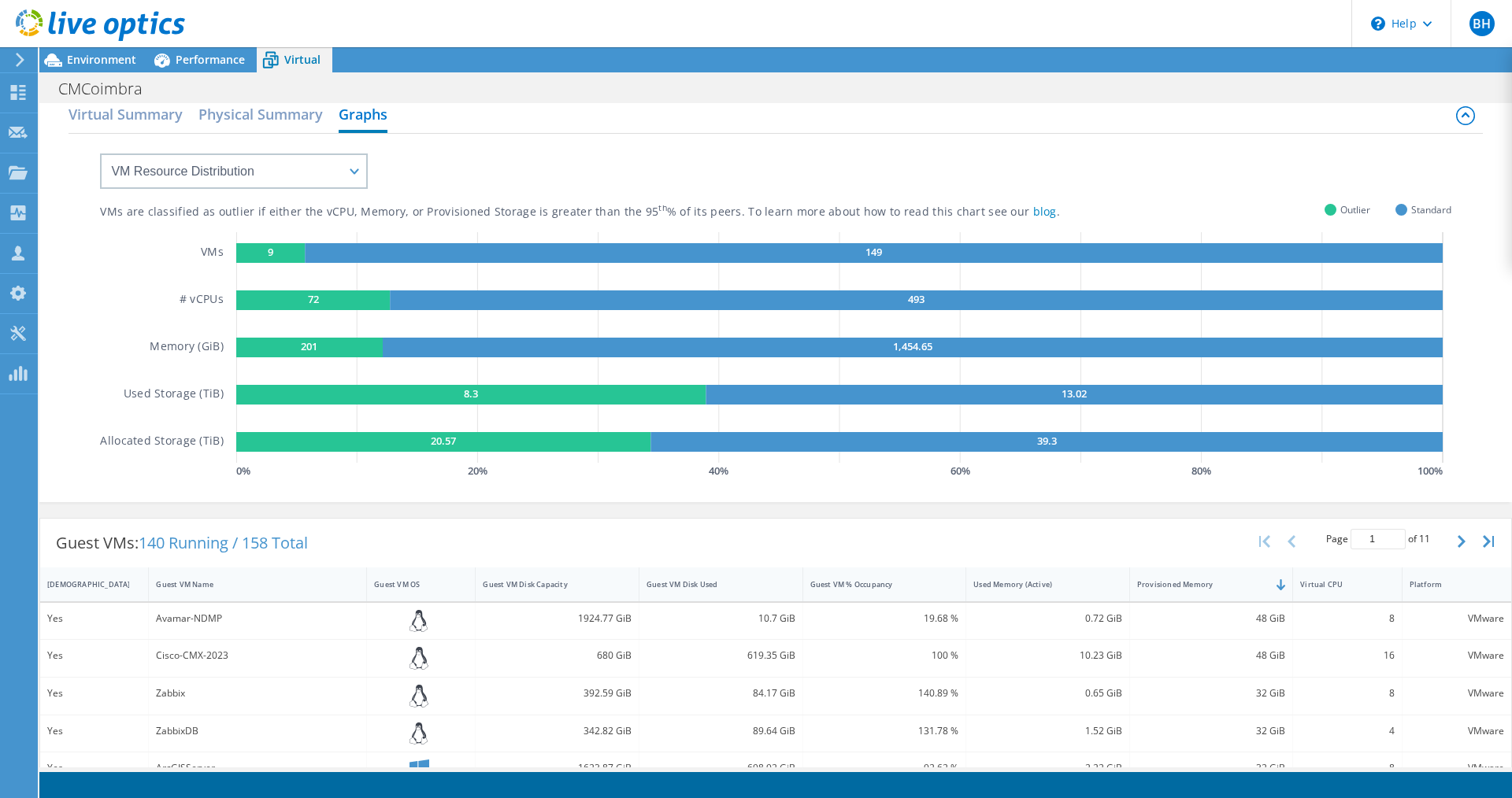
scroll to position [79, 0]
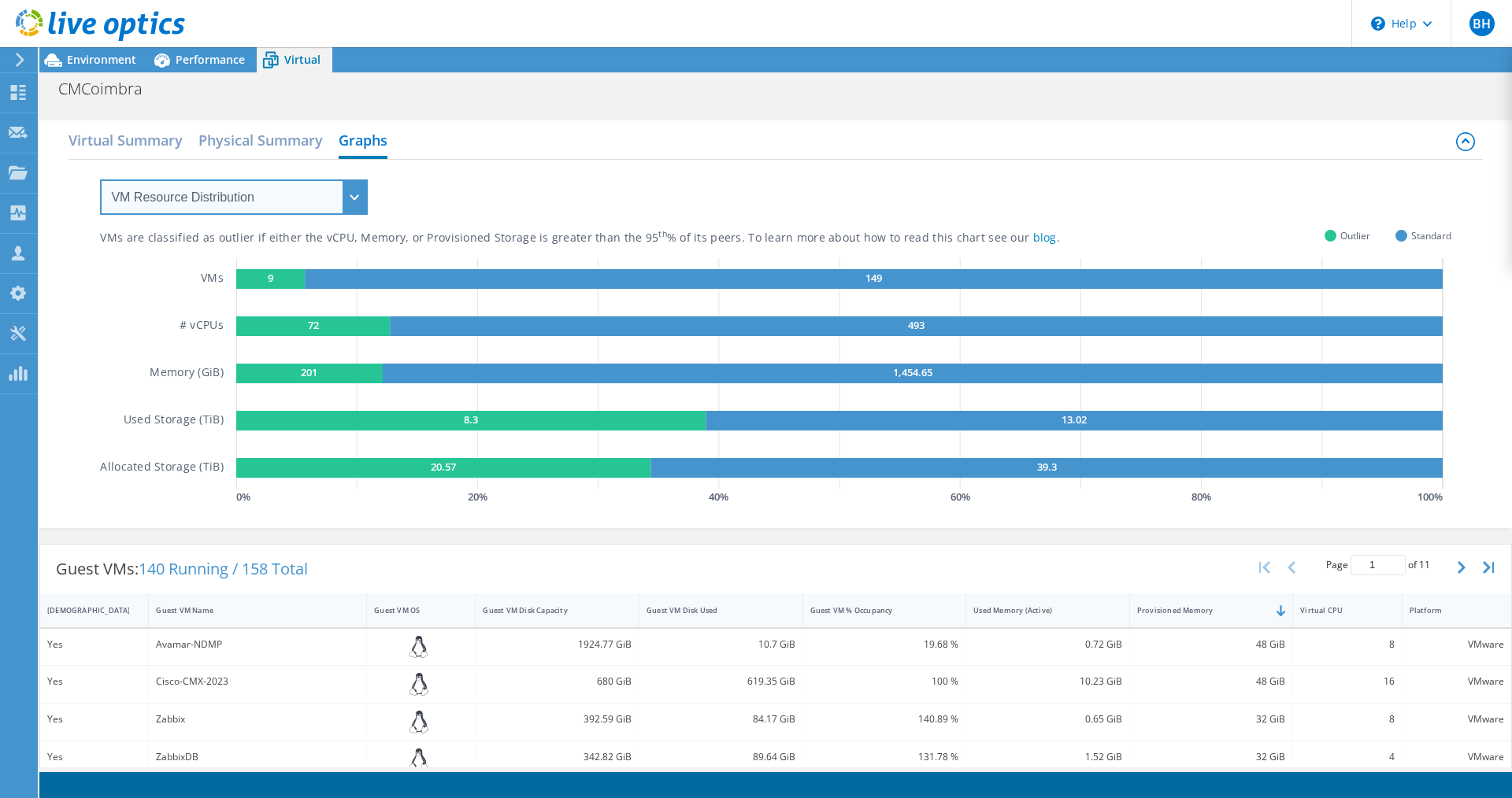
click at [357, 191] on select "VM Resource Distribution Provisioning Contrast Over Provisioning" at bounding box center [234, 197] width 268 height 35
select select "Over Provisioning"
click at [100, 179] on select "VM Resource Distribution Provisioning Contrast Over Provisioning" at bounding box center [234, 197] width 268 height 35
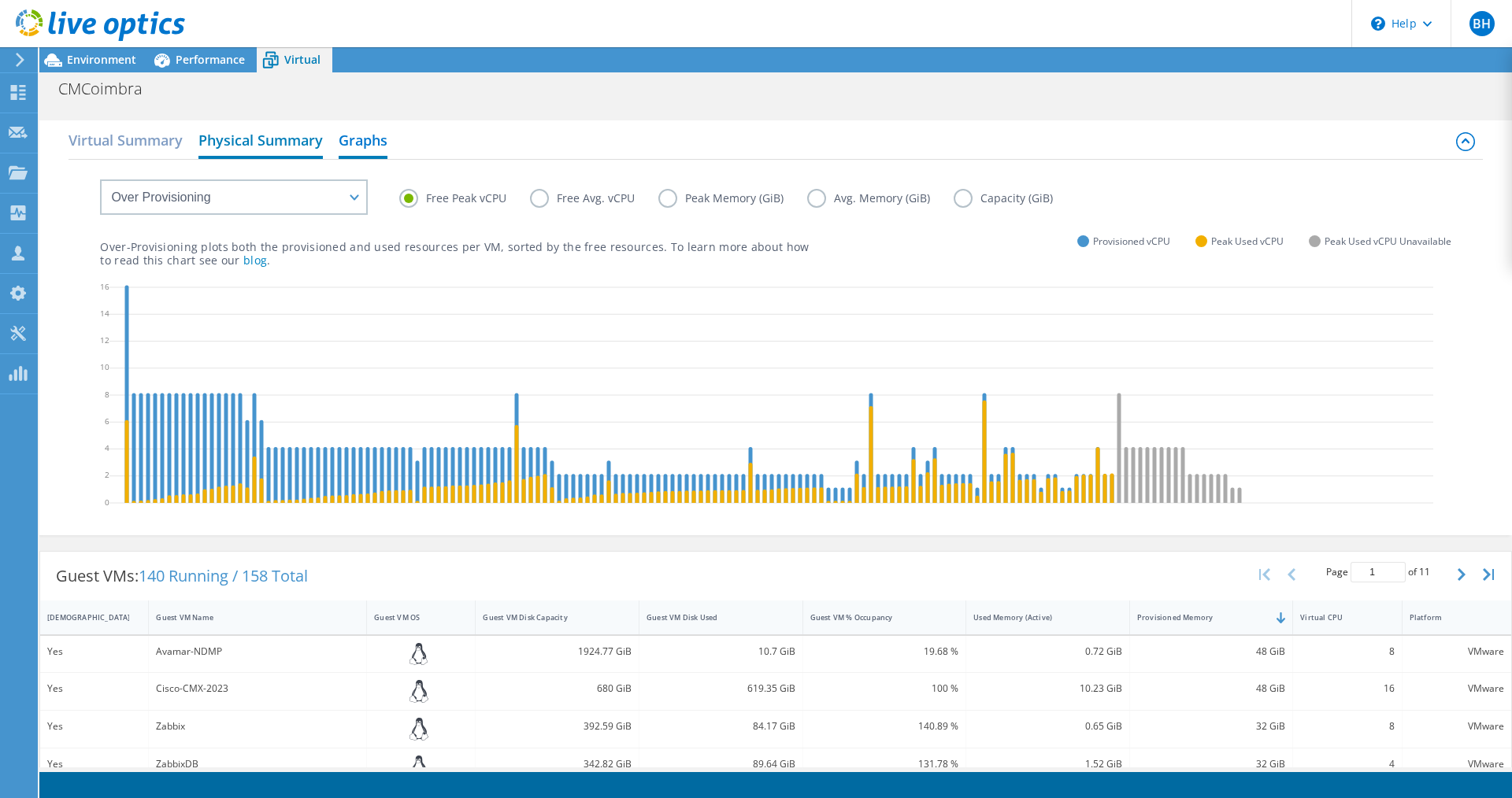
click at [258, 146] on h2 "Physical Summary" at bounding box center [261, 142] width 125 height 34
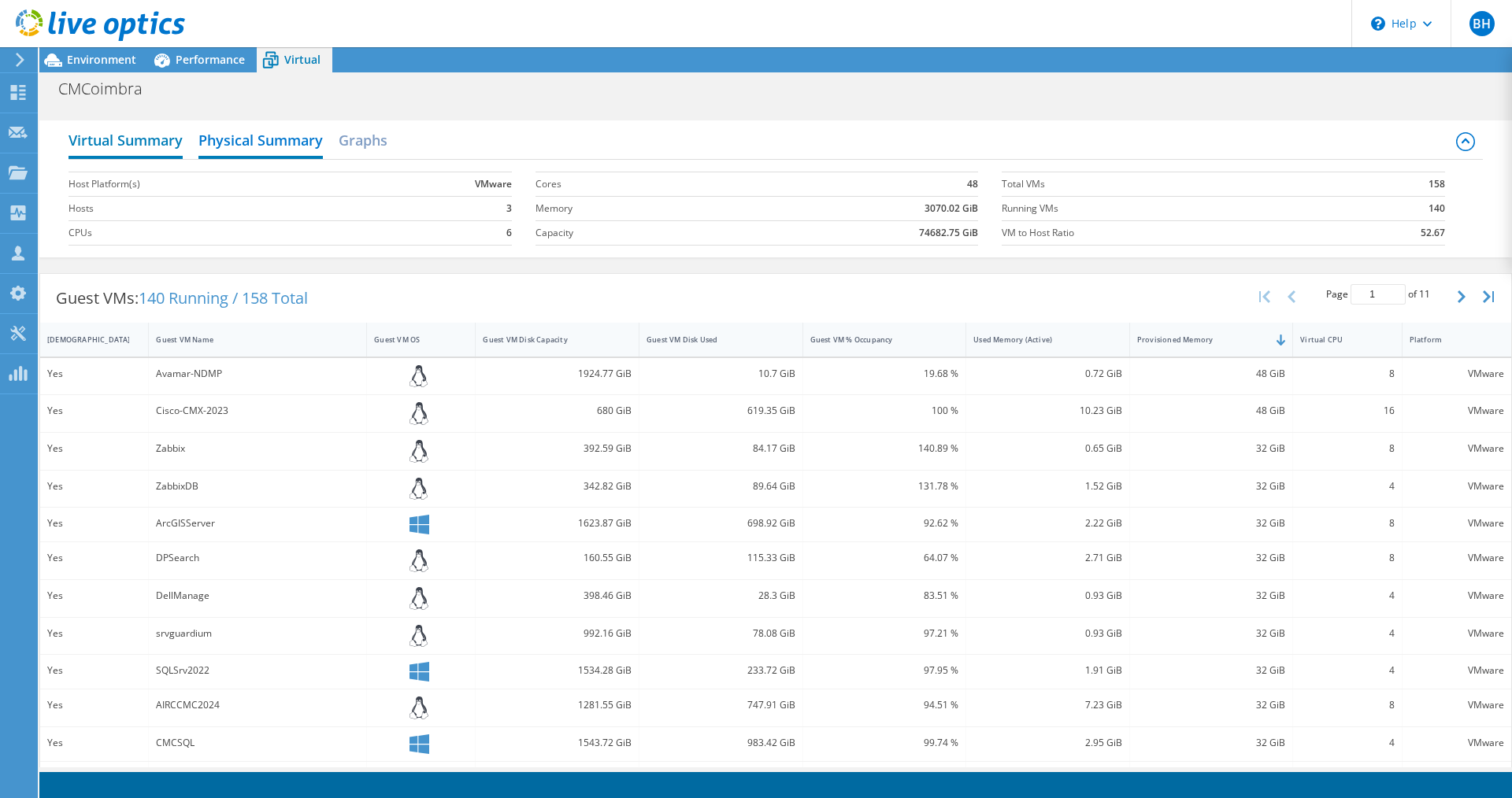
click at [144, 150] on h2 "Virtual Summary" at bounding box center [126, 142] width 114 height 34
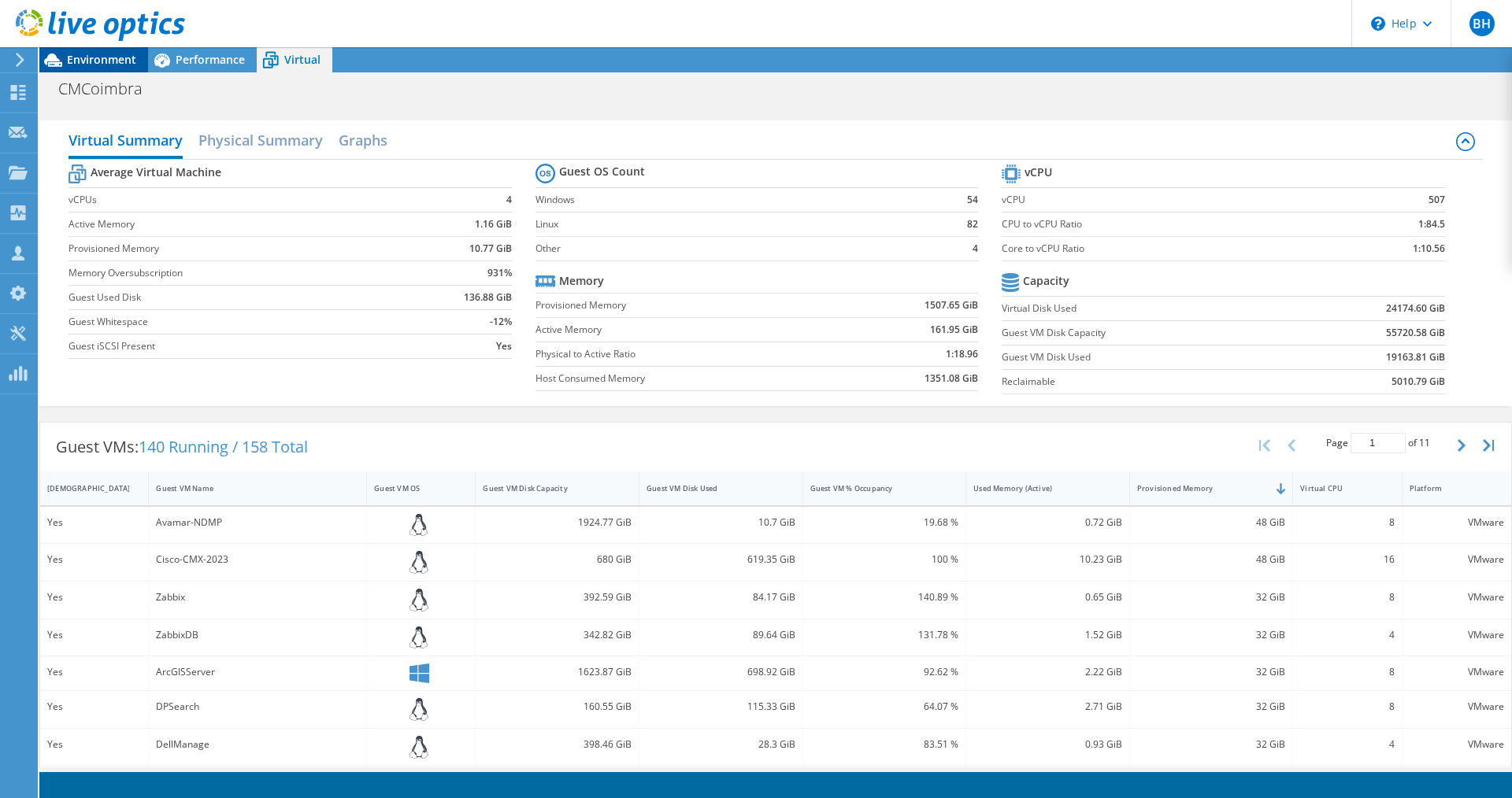
click at [119, 62] on span "Environment" at bounding box center [101, 59] width 70 height 15
